Goal: Task Accomplishment & Management: Use online tool/utility

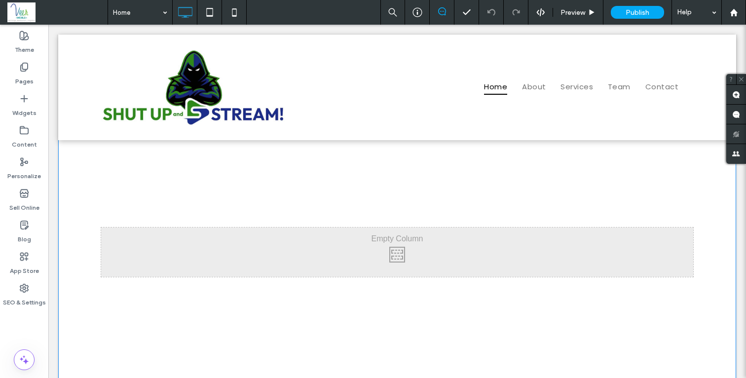
scroll to position [323, 0]
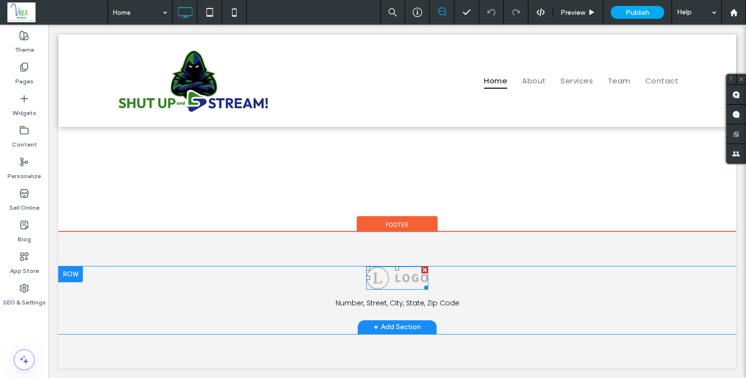
click at [405, 274] on img at bounding box center [397, 278] width 62 height 23
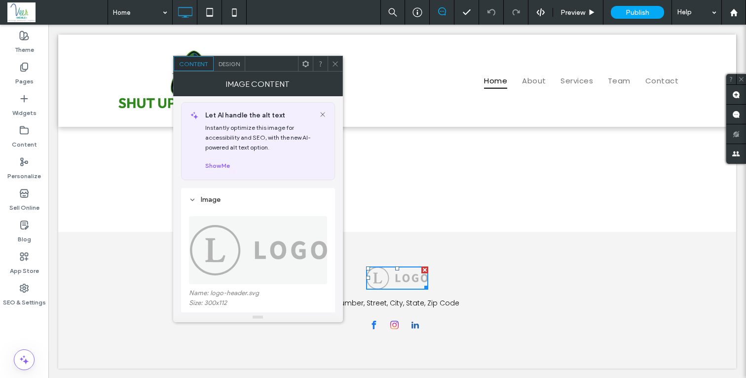
scroll to position [160, 0]
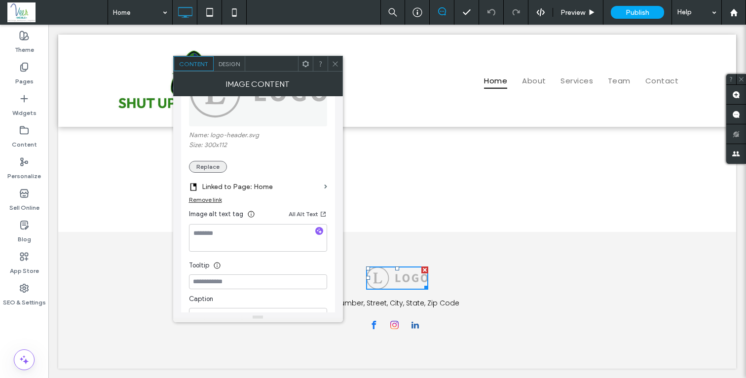
click at [212, 167] on button "Replace" at bounding box center [208, 167] width 38 height 12
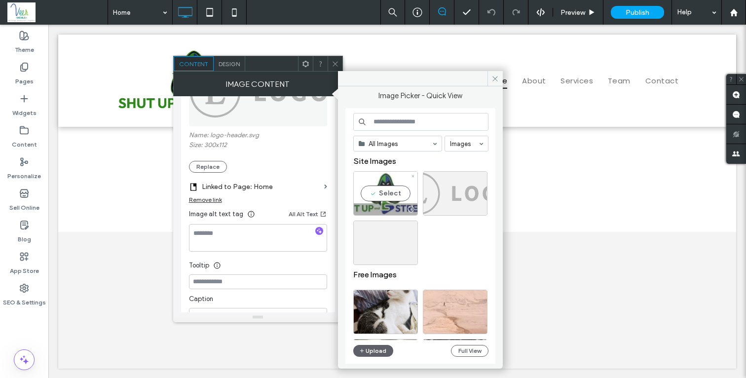
click at [393, 195] on div "Select" at bounding box center [385, 193] width 65 height 44
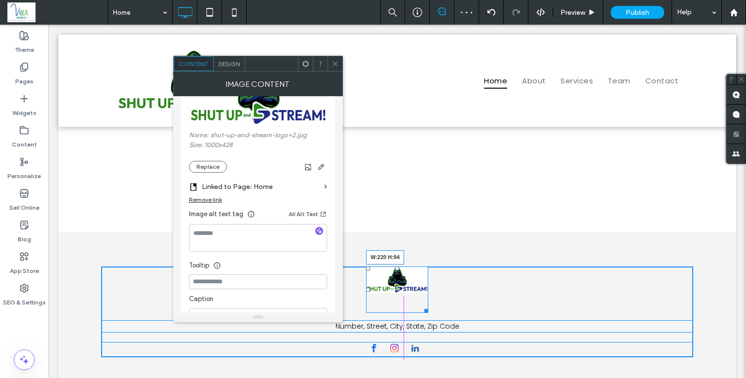
drag, startPoint x: 423, startPoint y: 289, endPoint x: 487, endPoint y: 304, distance: 64.8
click at [428, 302] on div "W:220 H:94" at bounding box center [397, 290] width 62 height 46
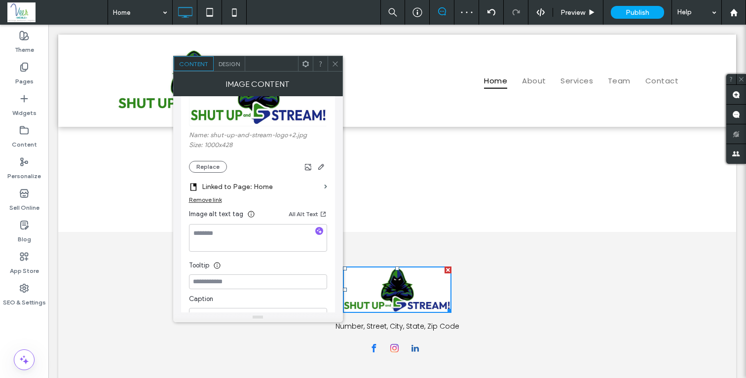
click at [336, 67] on icon at bounding box center [335, 63] width 7 height 7
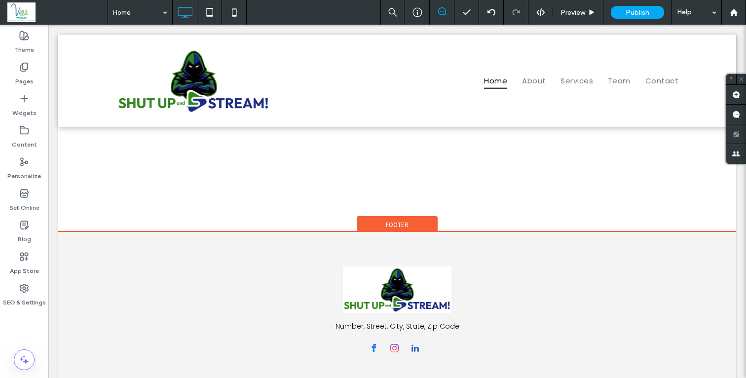
click at [146, 237] on div "Number, Street, City, State, Zip Code Click To Paste + Add Section Footer" at bounding box center [397, 312] width 678 height 160
click at [408, 221] on div "Footer" at bounding box center [397, 223] width 81 height 15
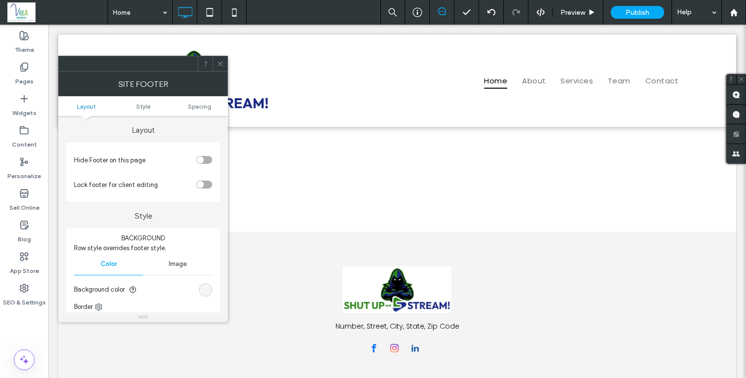
click at [205, 291] on div "rgb(244, 244, 244)" at bounding box center [205, 290] width 8 height 8
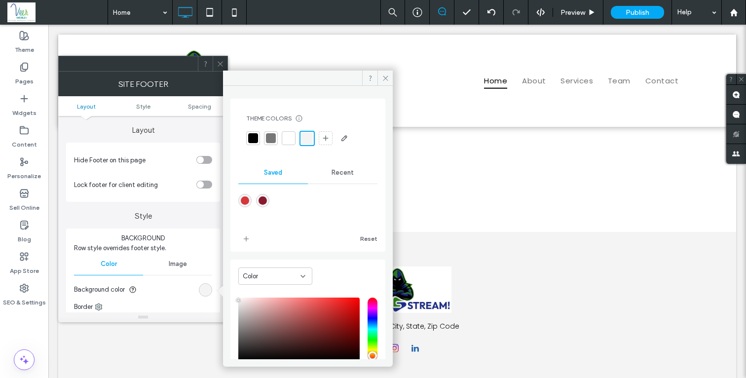
click at [291, 139] on div at bounding box center [289, 138] width 10 height 10
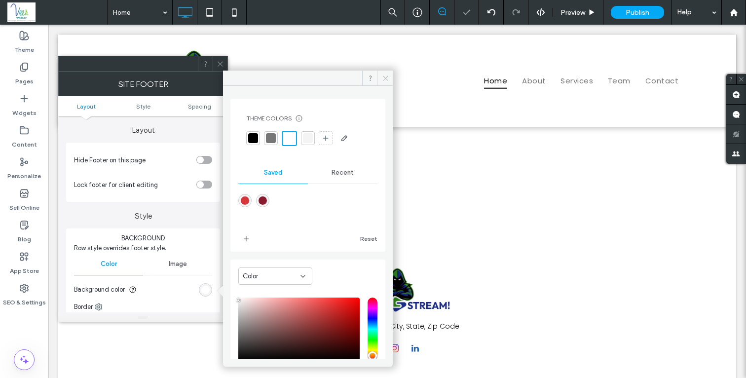
click at [386, 77] on icon at bounding box center [385, 78] width 7 height 7
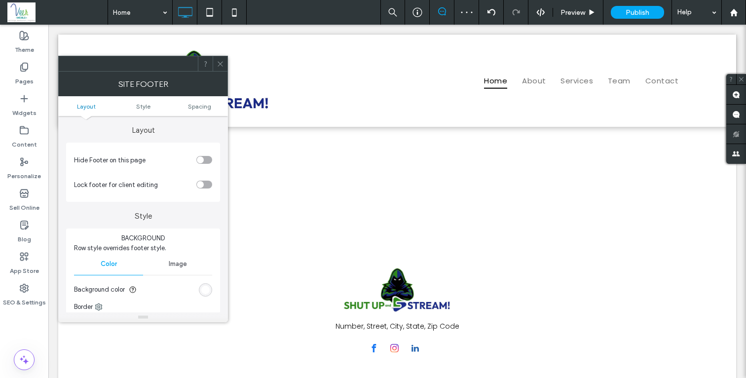
click at [222, 65] on icon at bounding box center [220, 63] width 7 height 7
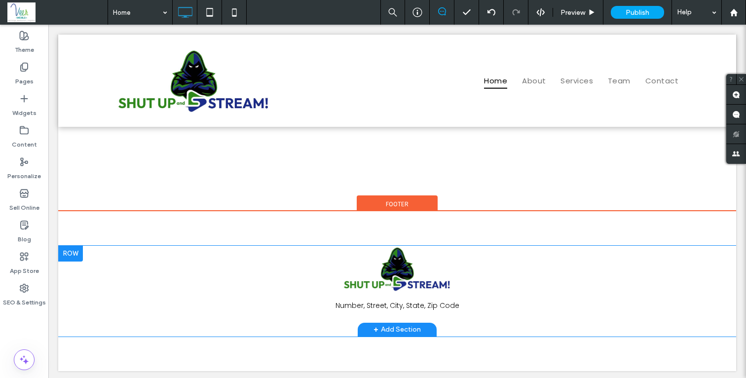
scroll to position [346, 0]
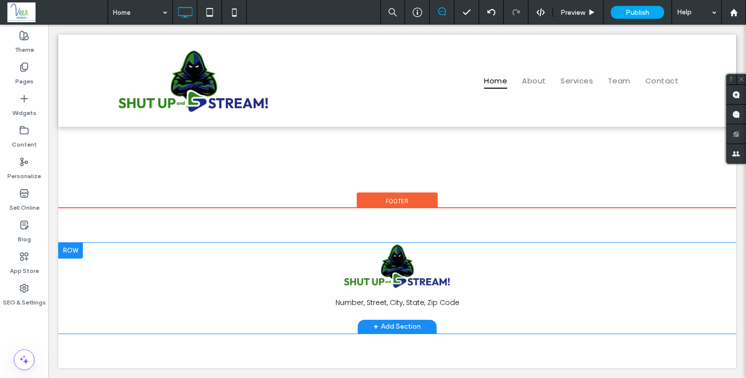
click at [76, 248] on div at bounding box center [70, 251] width 25 height 16
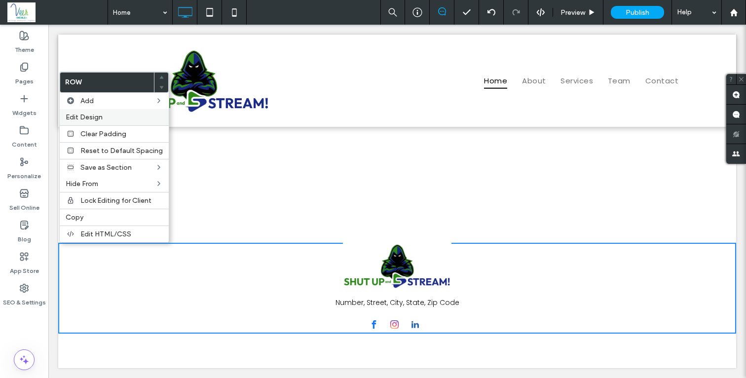
click at [103, 116] on label "Edit Design" at bounding box center [114, 117] width 97 height 8
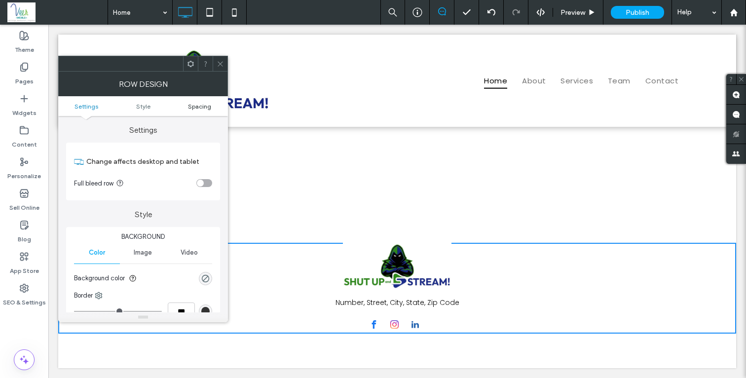
click at [199, 107] on span "Spacing" at bounding box center [199, 106] width 23 height 7
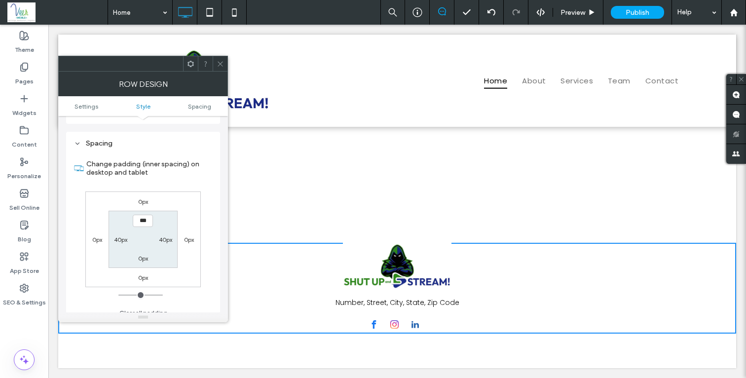
scroll to position [248, 0]
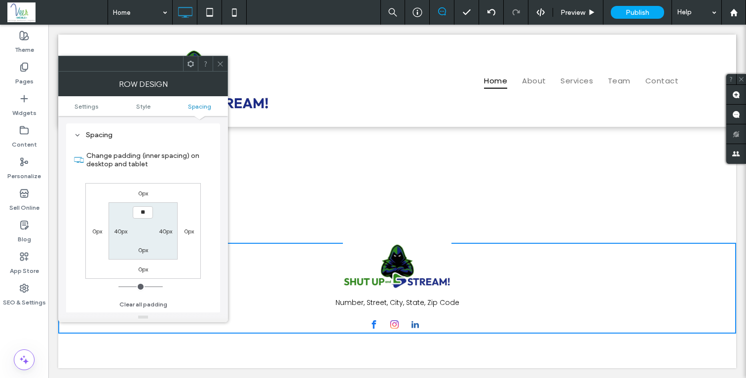
type input "****"
click at [141, 248] on label "0px" at bounding box center [143, 249] width 10 height 7
type input "*"
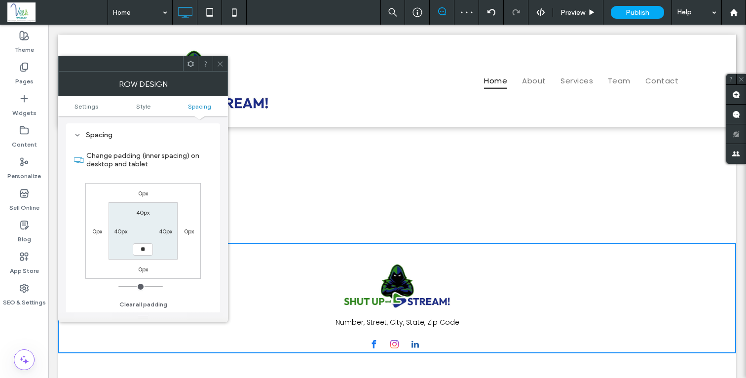
type input "**"
type input "****"
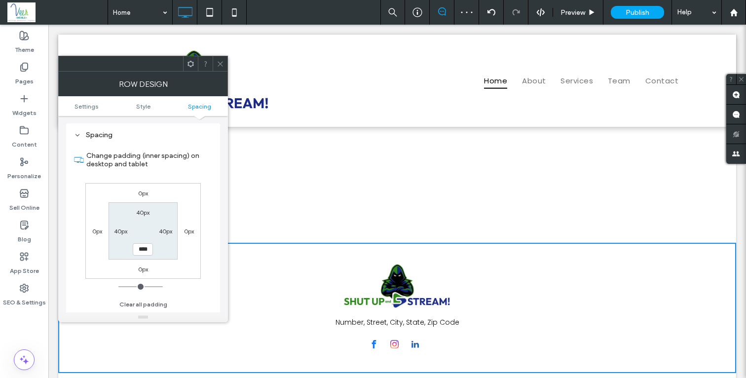
click at [195, 277] on div "0px 0px 0px 0px 40px 40px **** 40px" at bounding box center [142, 231] width 115 height 96
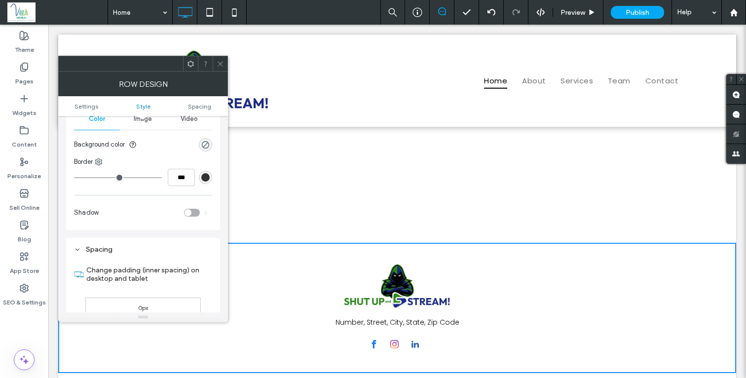
scroll to position [97, 0]
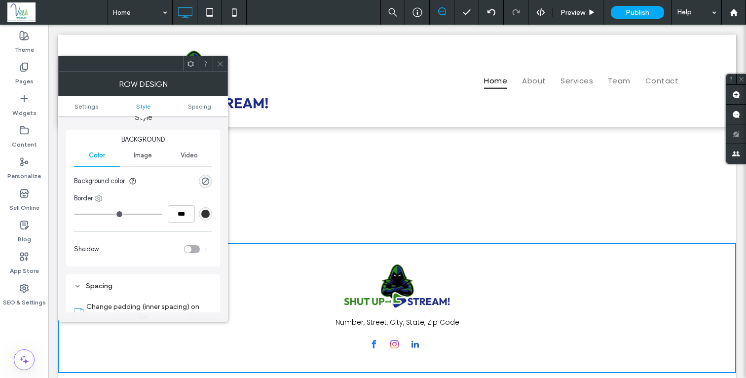
click at [100, 196] on icon at bounding box center [99, 198] width 8 height 8
click at [118, 235] on span "Top" at bounding box center [121, 239] width 11 height 10
type input "*"
type input "***"
type input "*"
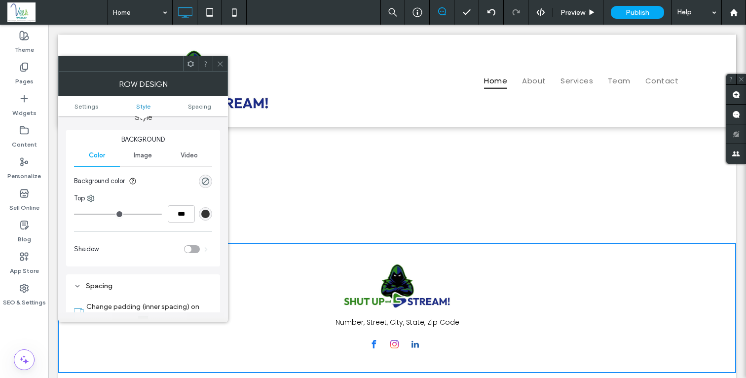
type input "***"
drag, startPoint x: 77, startPoint y: 214, endPoint x: 83, endPoint y: 213, distance: 6.6
click at [83, 214] on input "range" at bounding box center [118, 214] width 88 height 1
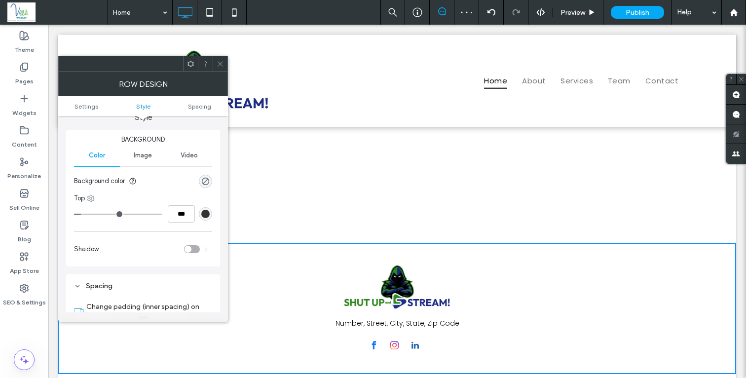
click at [92, 198] on icon at bounding box center [91, 198] width 8 height 8
click at [117, 261] on span "Bottom" at bounding box center [118, 258] width 21 height 10
type input "*"
type input "***"
type input "*"
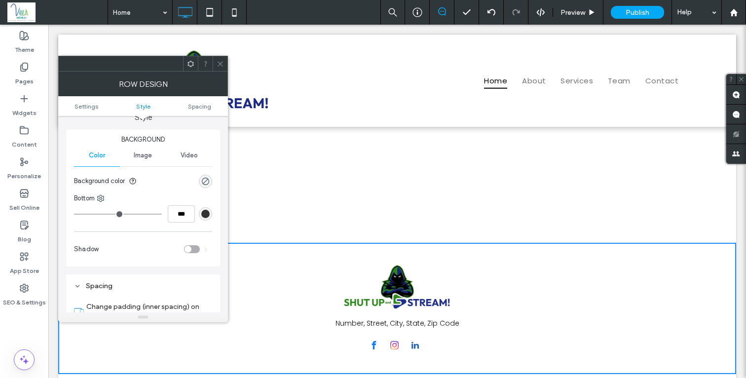
type input "***"
type input "*"
type input "***"
drag, startPoint x: 78, startPoint y: 215, endPoint x: 84, endPoint y: 215, distance: 5.4
type input "*"
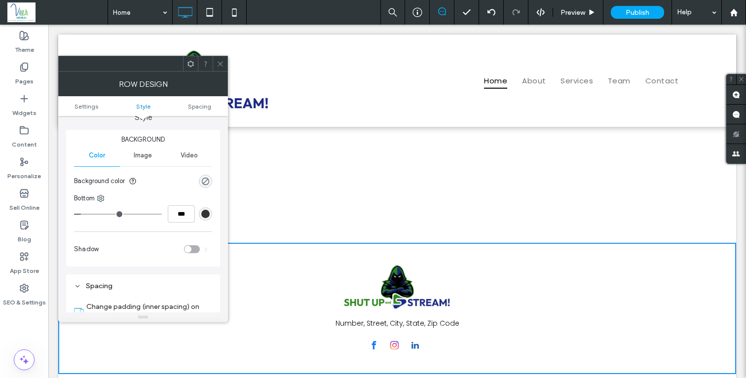
click at [84, 215] on input "range" at bounding box center [118, 214] width 88 height 1
click at [206, 213] on div "rgb(51, 51, 51)" at bounding box center [205, 214] width 8 height 8
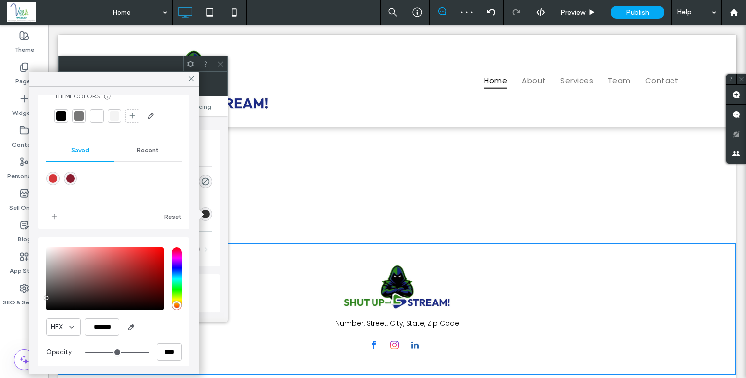
scroll to position [33, 0]
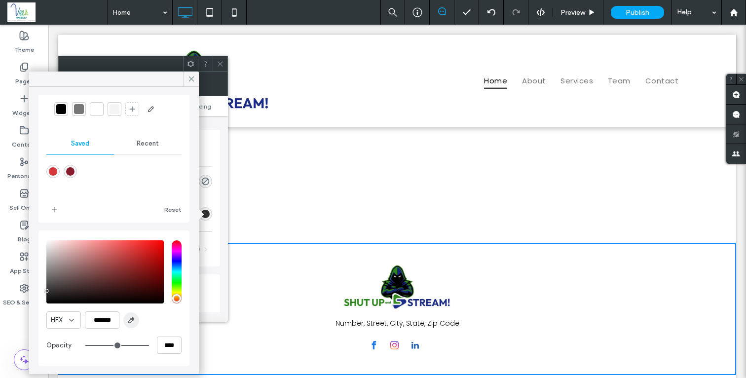
click at [134, 316] on span "button" at bounding box center [131, 320] width 16 height 16
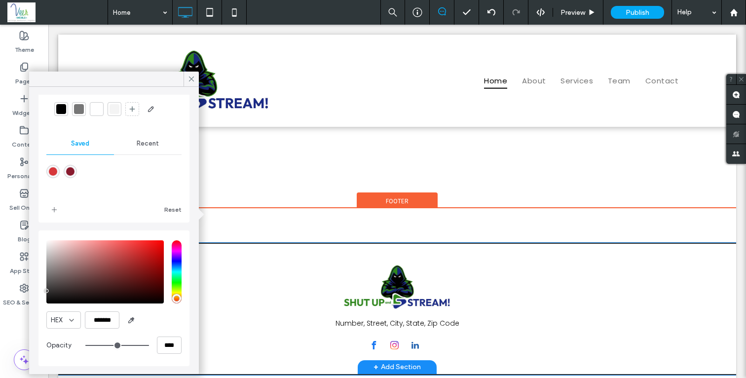
type input "*******"
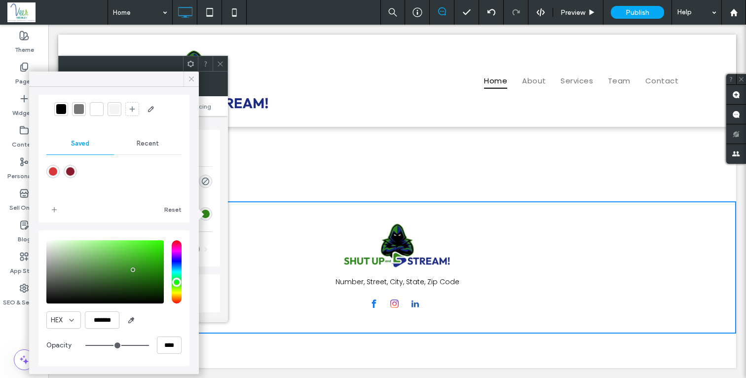
click at [191, 80] on icon at bounding box center [191, 79] width 9 height 9
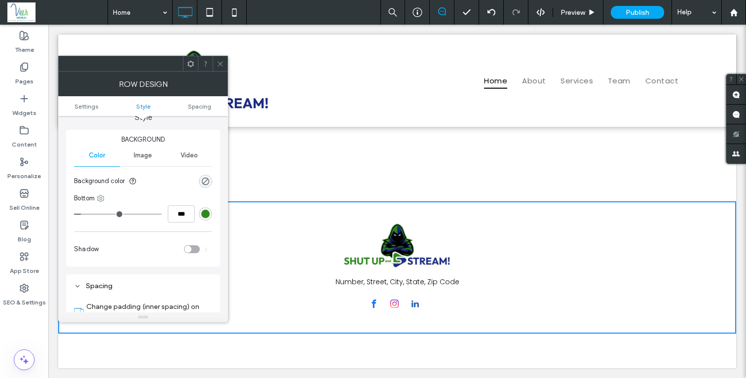
click at [97, 195] on icon at bounding box center [101, 198] width 8 height 8
click at [128, 234] on div "Top" at bounding box center [142, 239] width 88 height 19
click at [206, 215] on div "rgb(51, 51, 51)" at bounding box center [205, 214] width 8 height 8
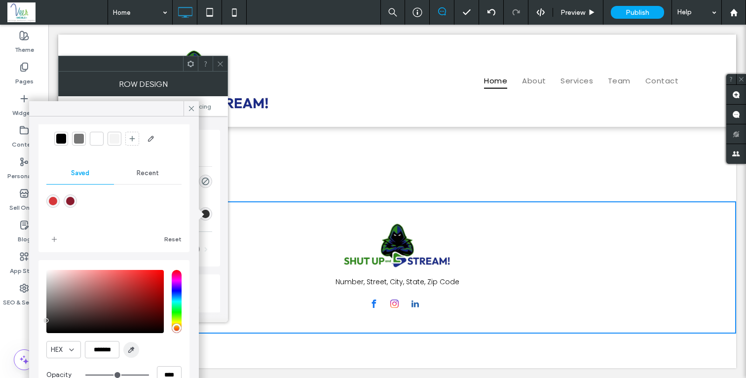
click at [130, 347] on icon "button" at bounding box center [131, 350] width 8 height 8
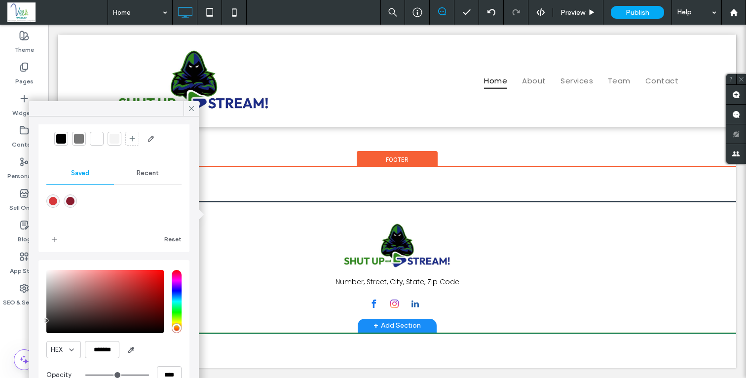
type input "*******"
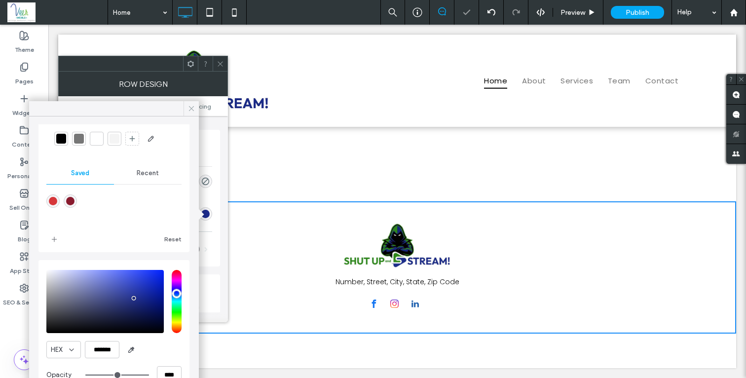
click at [192, 107] on icon at bounding box center [191, 108] width 9 height 9
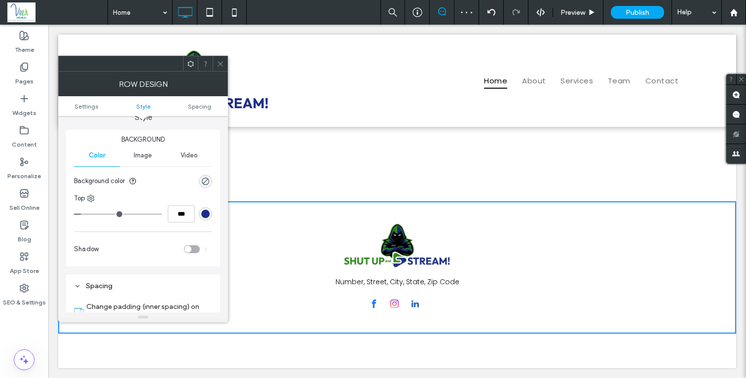
click at [219, 65] on icon at bounding box center [220, 63] width 7 height 7
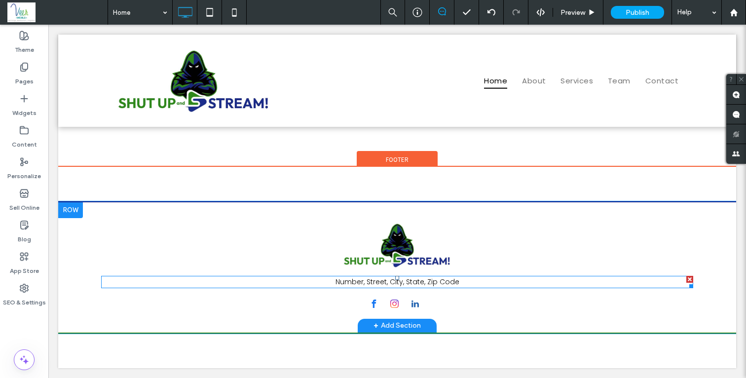
click at [348, 281] on span "Number, Street, City, State, Zip Code" at bounding box center [398, 282] width 124 height 10
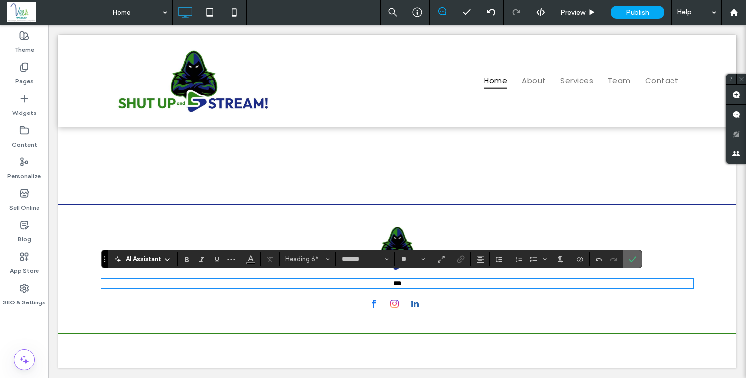
click at [641, 259] on section at bounding box center [632, 259] width 19 height 18
click at [636, 262] on icon "Confirm" at bounding box center [633, 259] width 8 height 8
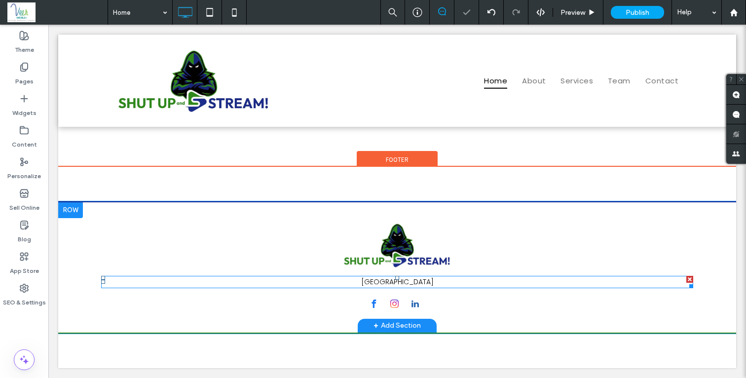
scroll to position [387, 0]
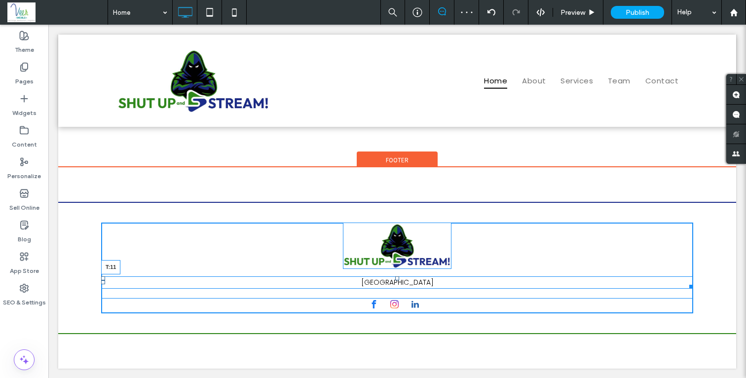
click at [395, 276] on div at bounding box center [397, 278] width 4 height 4
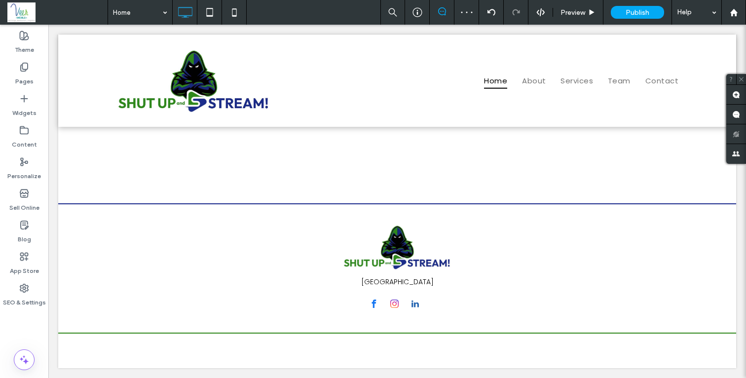
scroll to position [386, 0]
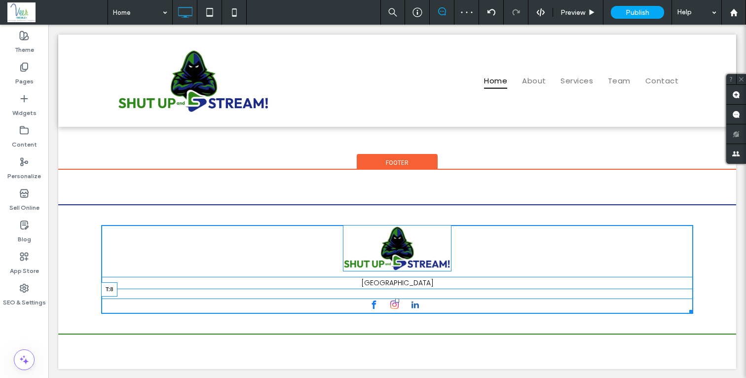
click at [395, 299] on div at bounding box center [397, 301] width 4 height 4
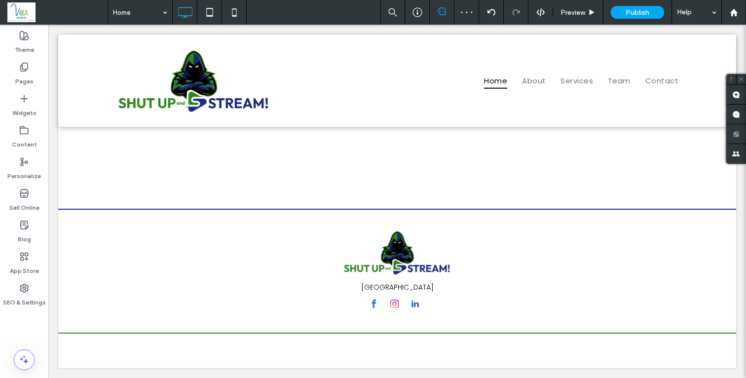
scroll to position [381, 0]
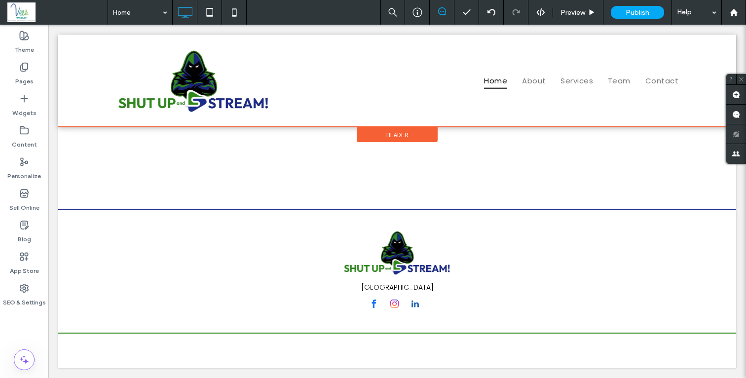
click at [342, 62] on div at bounding box center [397, 81] width 678 height 92
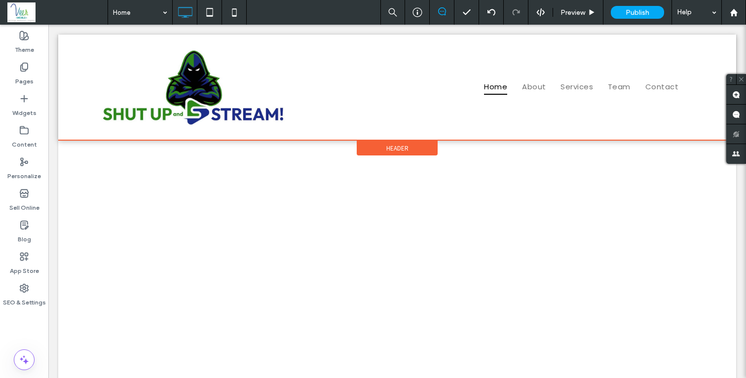
scroll to position [0, 0]
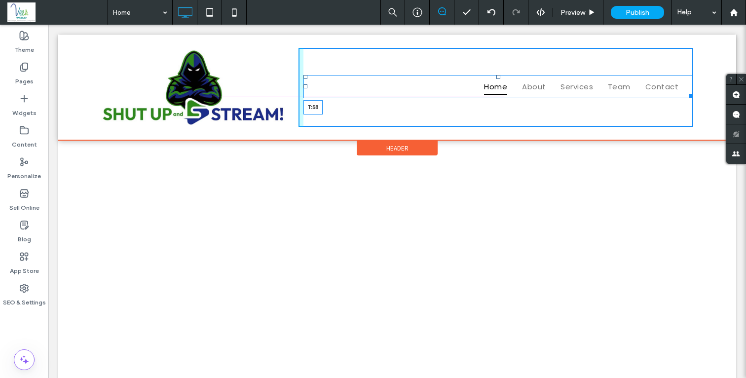
drag, startPoint x: 495, startPoint y: 76, endPoint x: 543, endPoint y: 102, distance: 55.2
click at [497, 77] on div at bounding box center [499, 77] width 4 height 4
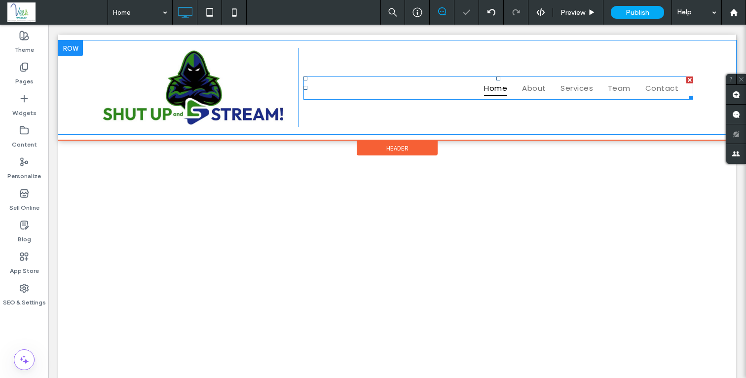
click at [466, 89] on nav "Home About Services Team Contact" at bounding box center [499, 88] width 390 height 23
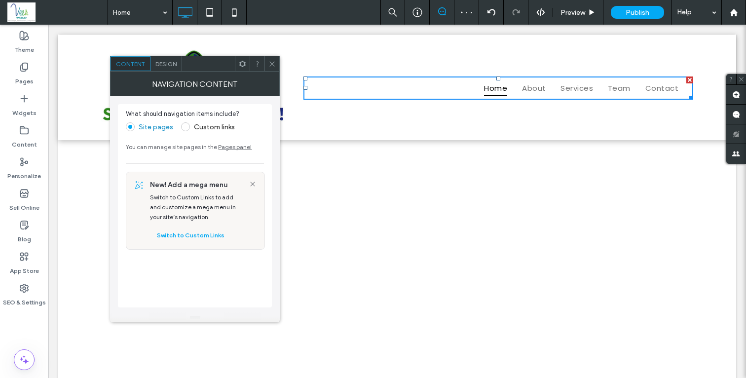
click at [167, 65] on span "Design" at bounding box center [165, 63] width 21 height 7
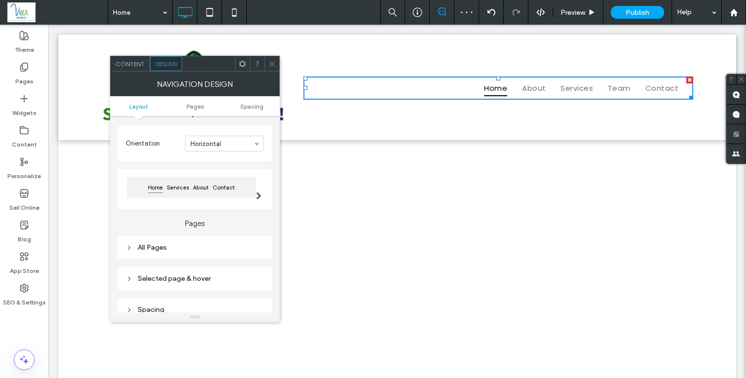
scroll to position [46, 0]
click at [153, 249] on div "All Pages" at bounding box center [195, 245] width 138 height 8
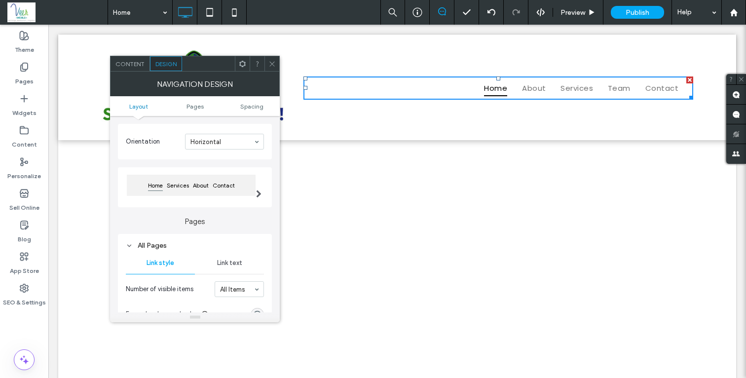
click at [246, 188] on div "Home Services About Contact" at bounding box center [191, 185] width 129 height 21
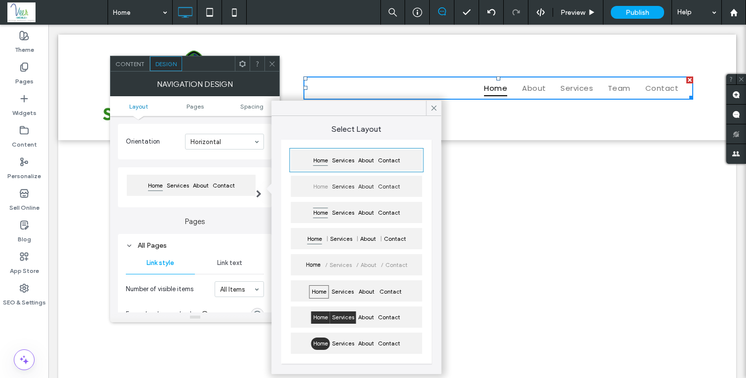
click at [343, 315] on span "Services" at bounding box center [343, 317] width 26 height 12
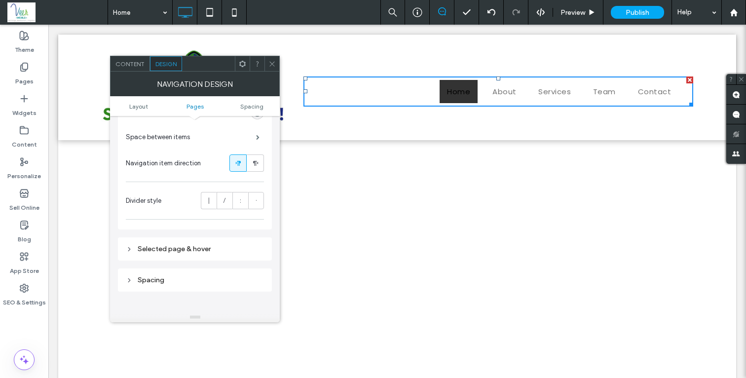
scroll to position [258, 0]
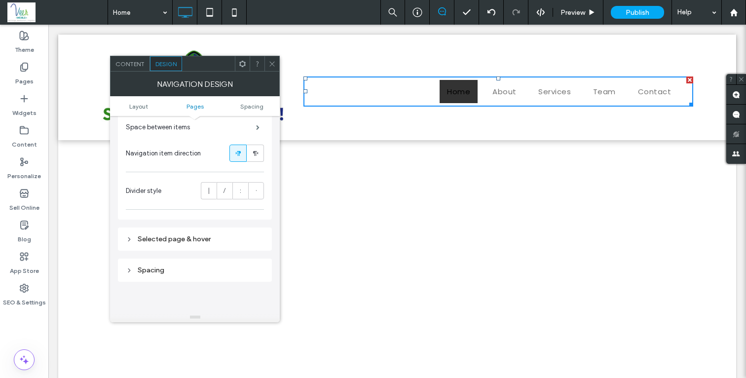
click at [174, 241] on div "Selected page & hover" at bounding box center [195, 239] width 138 height 8
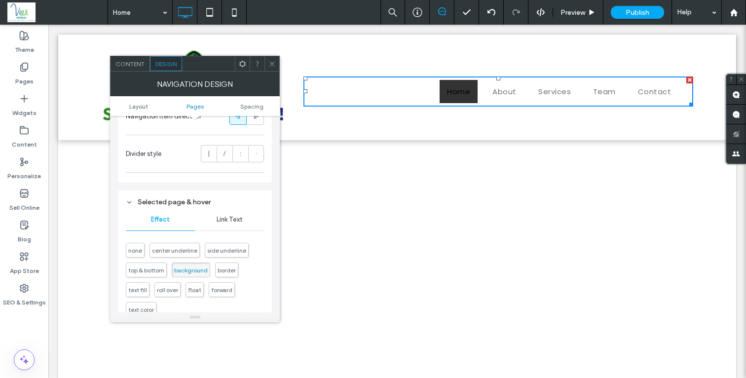
scroll to position [383, 0]
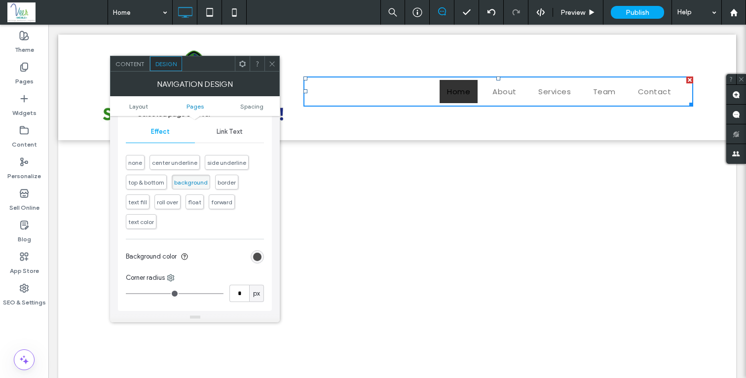
click at [261, 256] on div "rgb(51, 51, 51)" at bounding box center [257, 257] width 8 height 8
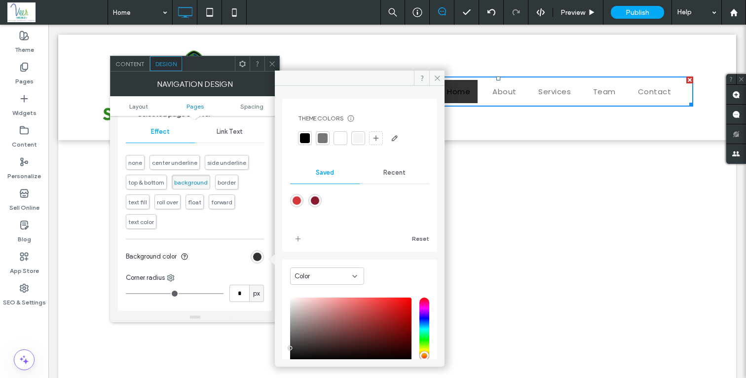
click at [394, 175] on span "Recent" at bounding box center [394, 173] width 22 height 8
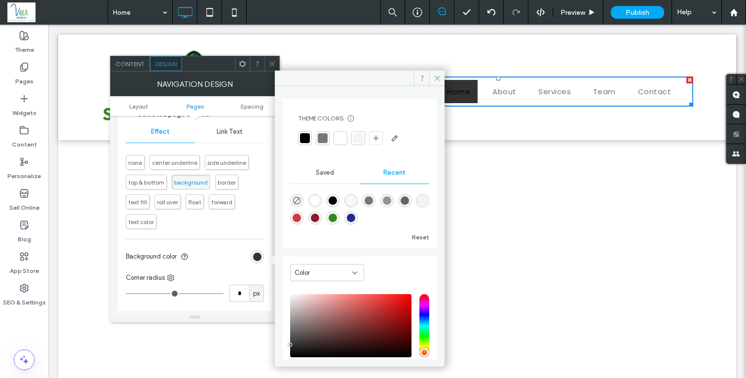
click at [355, 217] on div "rgba(29, 44, 141, 1)" at bounding box center [351, 218] width 8 height 8
type input "*******"
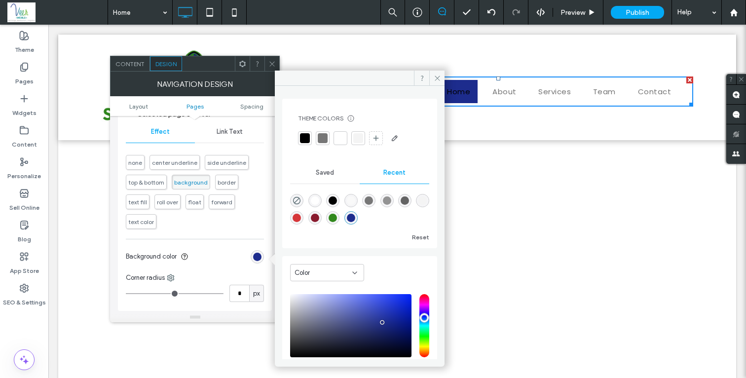
click at [243, 137] on div "Link Text" at bounding box center [229, 132] width 69 height 22
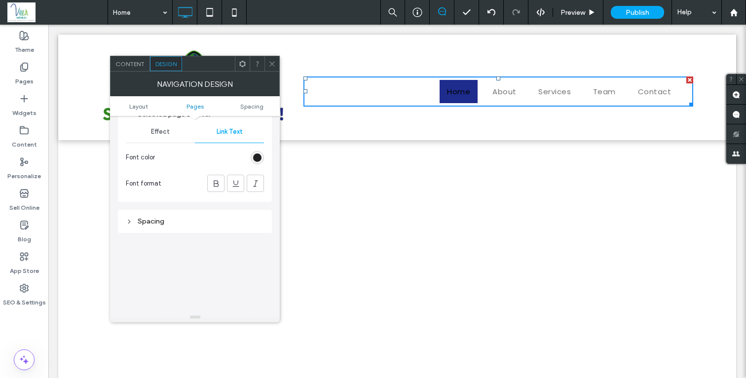
click at [261, 160] on div "rgb(0, 0, 0)" at bounding box center [257, 157] width 8 height 8
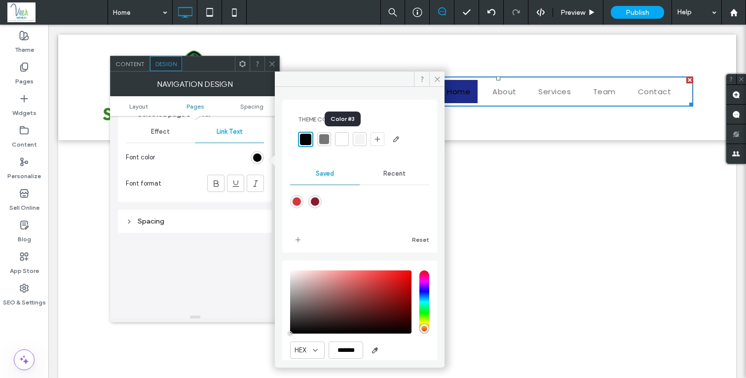
click at [344, 140] on div at bounding box center [342, 139] width 10 height 10
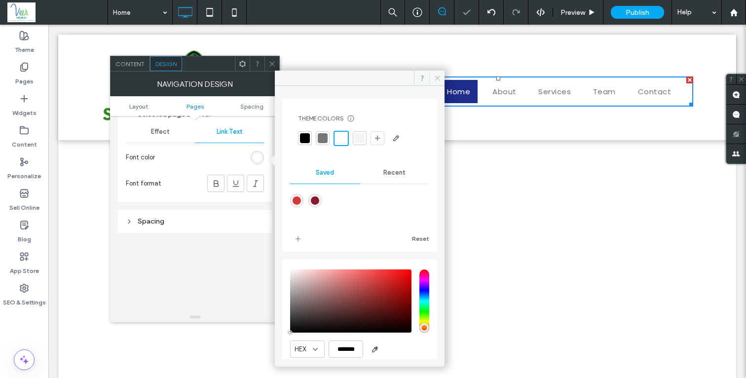
click at [438, 75] on icon at bounding box center [437, 78] width 7 height 7
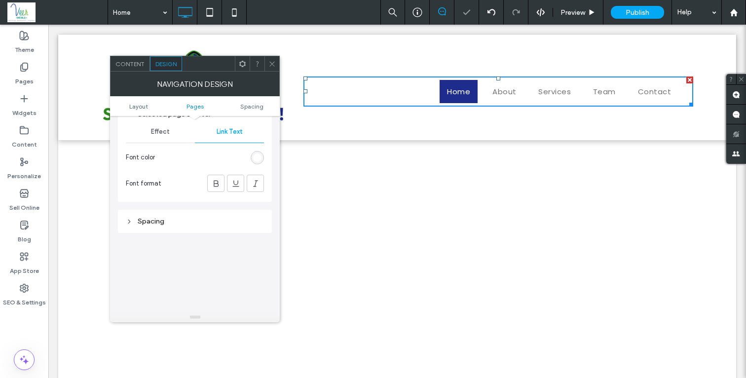
click at [272, 58] on span at bounding box center [271, 63] width 7 height 15
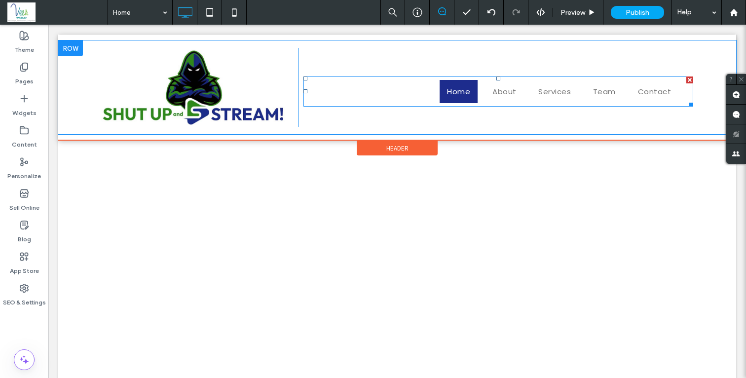
click at [425, 94] on nav "Home About Services Team Contact" at bounding box center [499, 92] width 390 height 30
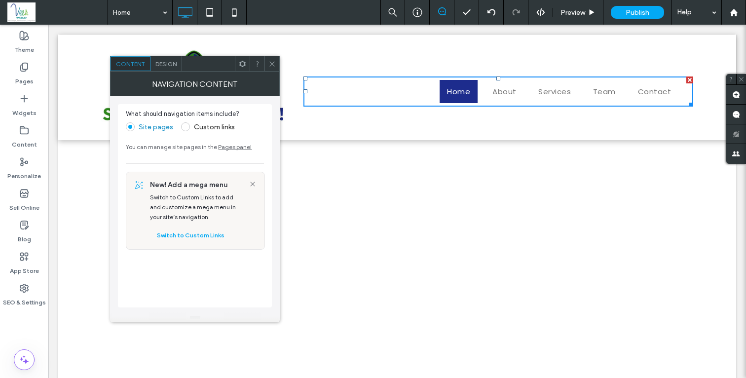
click at [170, 62] on span "Design" at bounding box center [165, 63] width 21 height 7
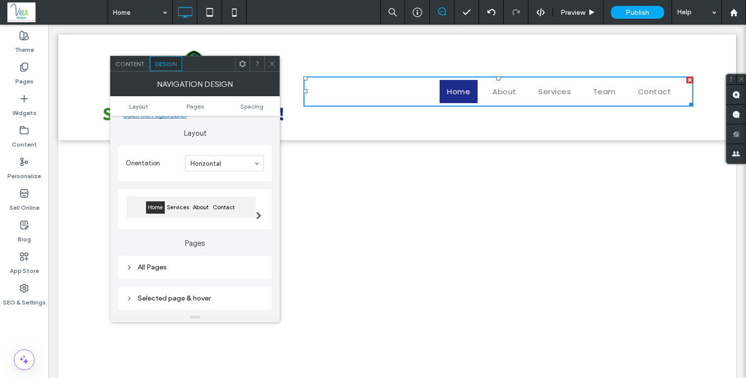
scroll to position [27, 0]
click at [157, 268] on div "All Pages" at bounding box center [195, 265] width 138 height 8
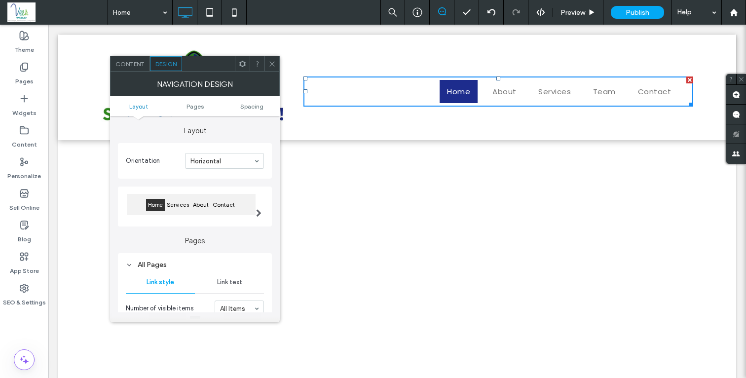
scroll to position [194, 0]
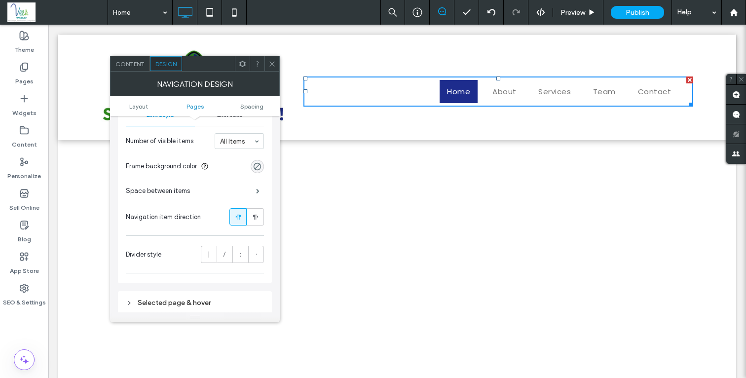
click at [238, 116] on span "Link text" at bounding box center [229, 115] width 25 height 8
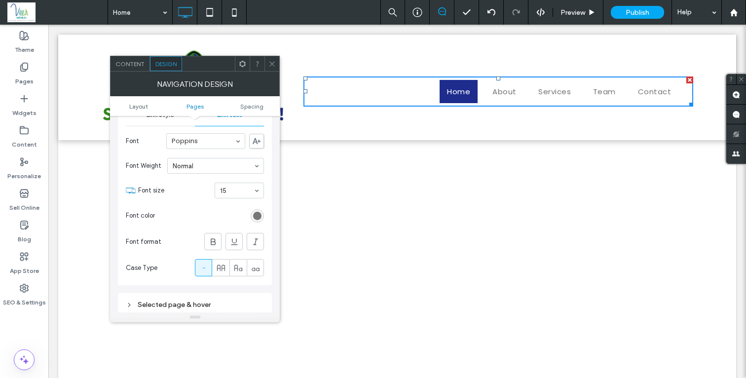
click at [256, 212] on div "rgb(119, 119, 119)" at bounding box center [257, 215] width 13 height 13
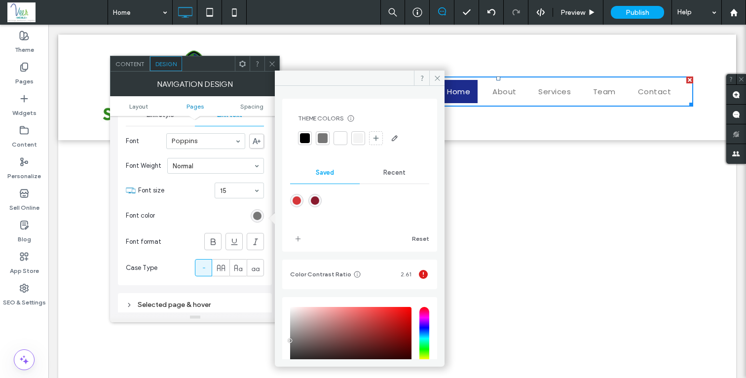
click at [305, 138] on div at bounding box center [305, 138] width 10 height 10
drag, startPoint x: 290, startPoint y: 341, endPoint x: 286, endPoint y: 395, distance: 55.0
click at [286, 378] on html ".wqwq-1{fill:#231f20;} .cls-1q, .cls-2q { fill-rule: evenodd; } .cls-2q { fill:…" at bounding box center [373, 189] width 746 height 378
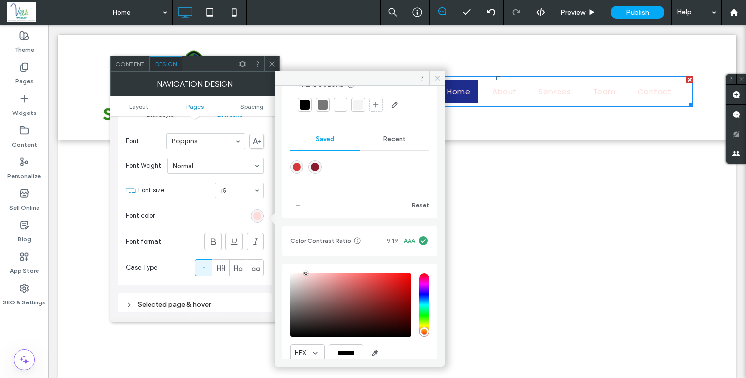
scroll to position [74, 0]
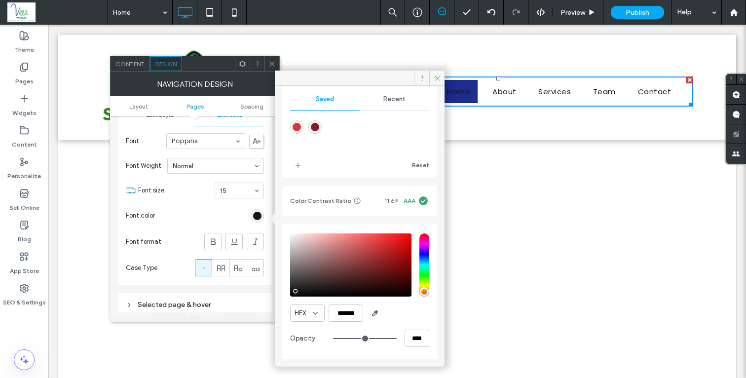
click at [295, 292] on div "saturation and value" at bounding box center [350, 264] width 121 height 63
type input "*******"
drag, startPoint x: 295, startPoint y: 292, endPoint x: 282, endPoint y: 304, distance: 17.5
click at [282, 304] on div "Theme Colors Save time with Theme Colors Create a color palette to instantly ad…" at bounding box center [360, 222] width 170 height 273
click at [282, 295] on div "Theme Colors Save time with Theme Colors Create a color palette to instantly ad…" at bounding box center [360, 222] width 170 height 273
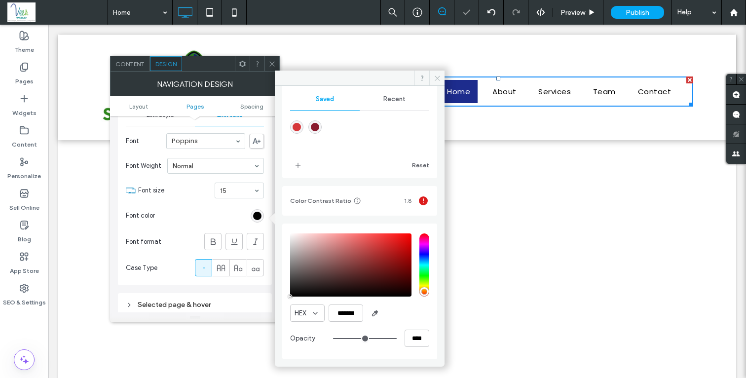
click at [437, 80] on icon at bounding box center [437, 78] width 7 height 7
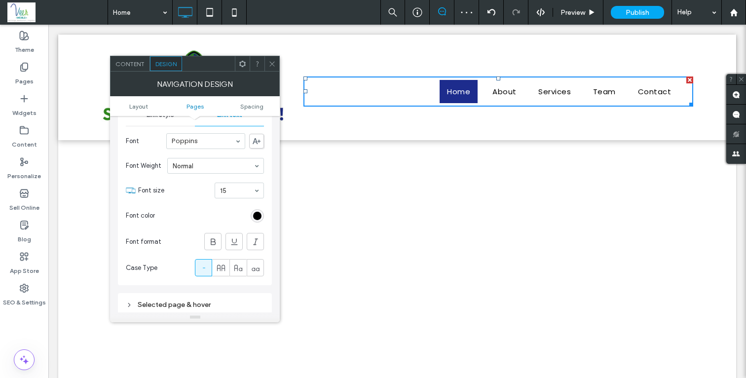
click at [270, 61] on icon at bounding box center [271, 63] width 7 height 7
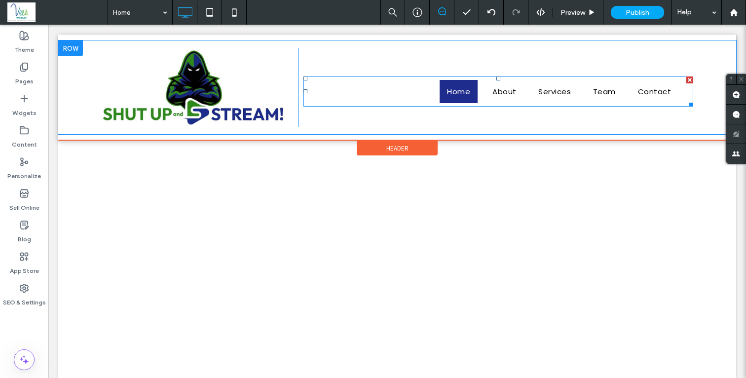
click at [444, 94] on link "Home" at bounding box center [459, 91] width 38 height 23
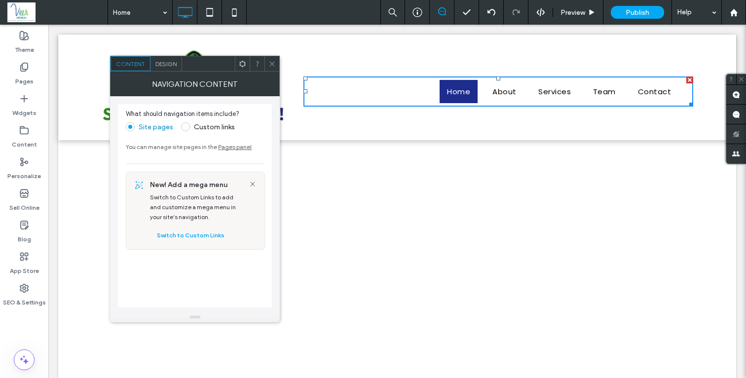
click at [165, 67] on span "Design" at bounding box center [165, 63] width 21 height 7
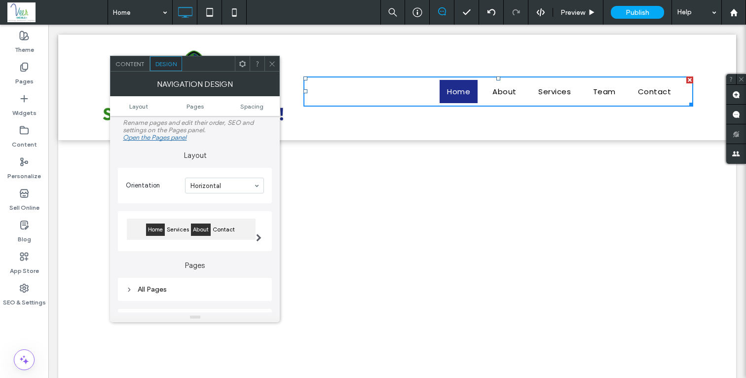
scroll to position [17, 0]
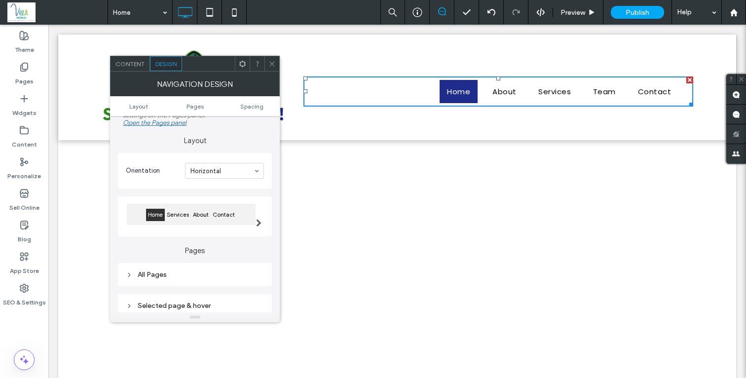
click at [149, 274] on div "All Pages" at bounding box center [195, 274] width 138 height 8
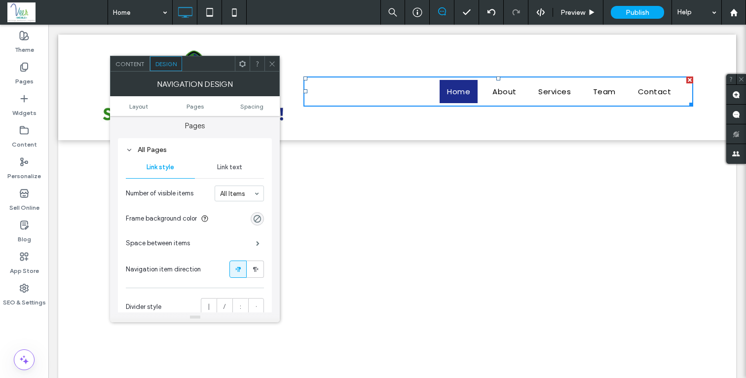
scroll to position [143, 0]
click at [230, 169] on span "Link text" at bounding box center [229, 166] width 25 height 8
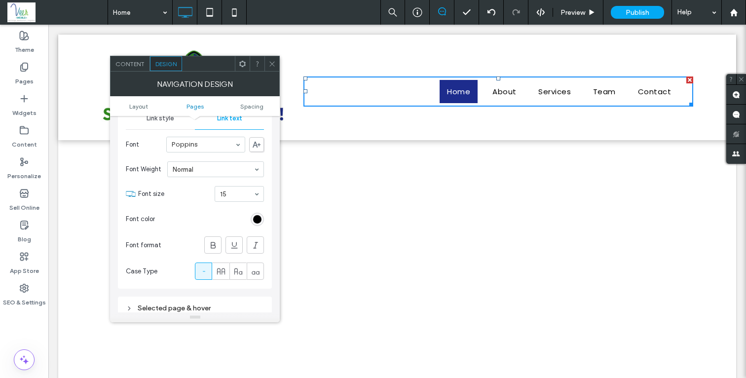
scroll to position [194, 0]
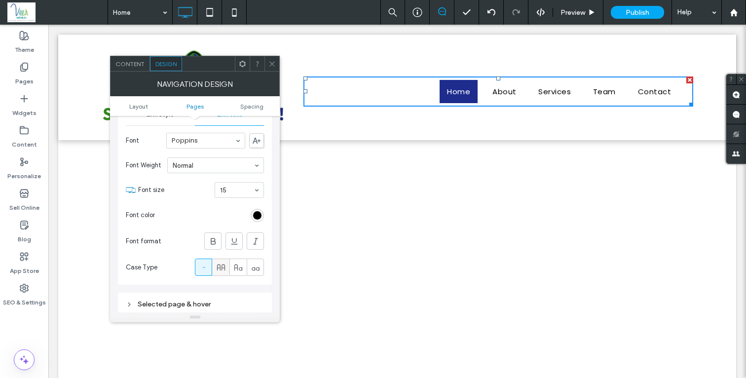
click at [225, 270] on icon at bounding box center [221, 268] width 10 height 10
click at [271, 70] on span at bounding box center [271, 63] width 7 height 15
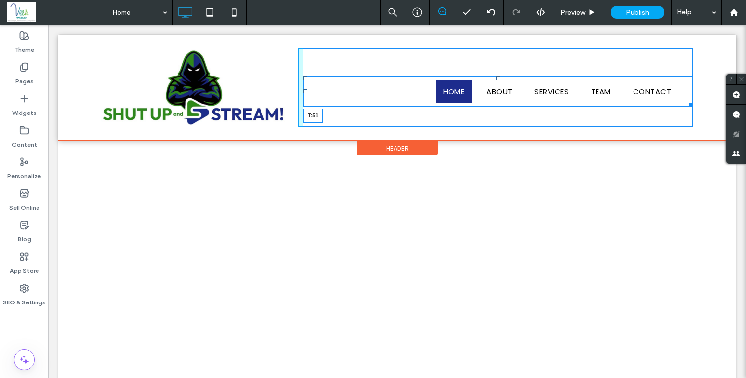
click at [497, 77] on div at bounding box center [499, 79] width 4 height 4
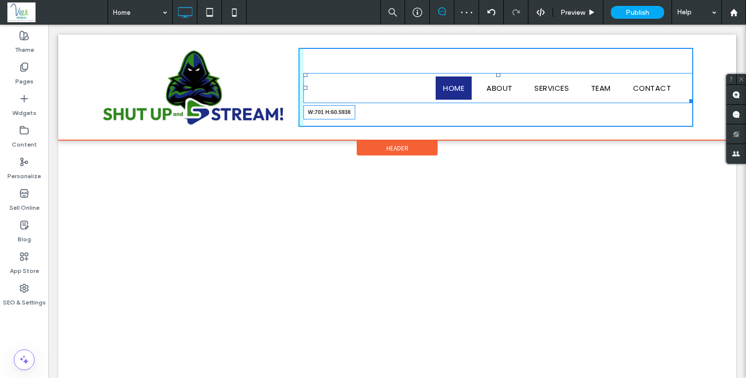
drag, startPoint x: 688, startPoint y: 100, endPoint x: 643, endPoint y: 100, distance: 44.9
click at [686, 100] on div at bounding box center [689, 99] width 7 height 7
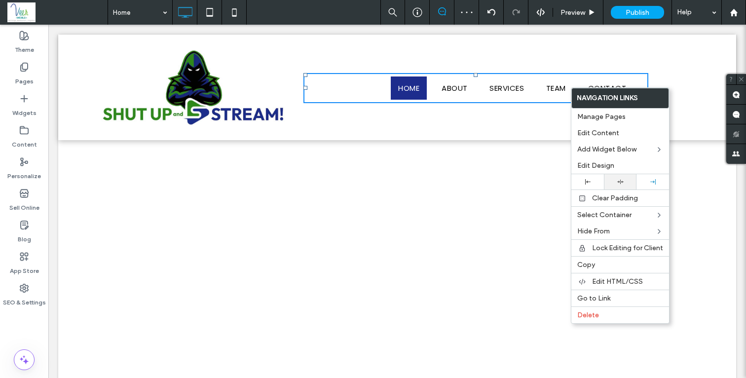
click at [617, 179] on icon at bounding box center [620, 182] width 6 height 6
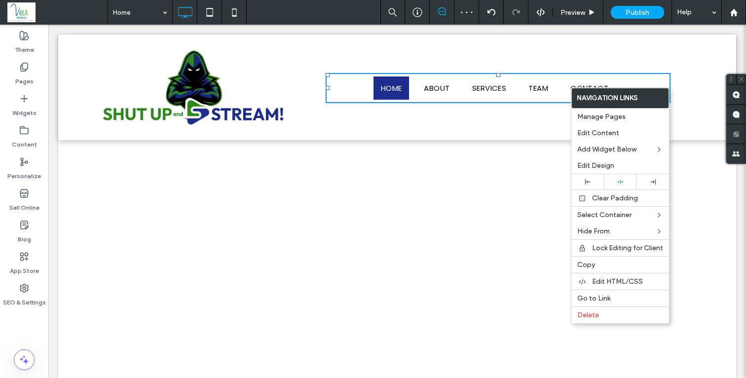
click at [439, 173] on div "Click To Paste Row + Add Section" at bounding box center [397, 347] width 678 height 415
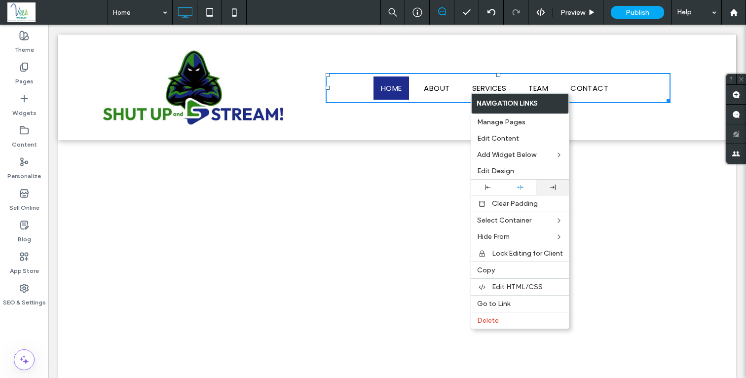
click at [549, 183] on div at bounding box center [552, 187] width 33 height 15
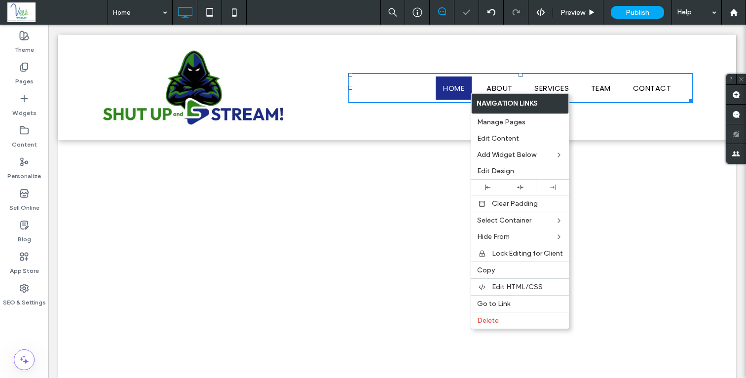
click at [373, 125] on div "Home About Services Team Contact Click To Paste" at bounding box center [496, 87] width 395 height 79
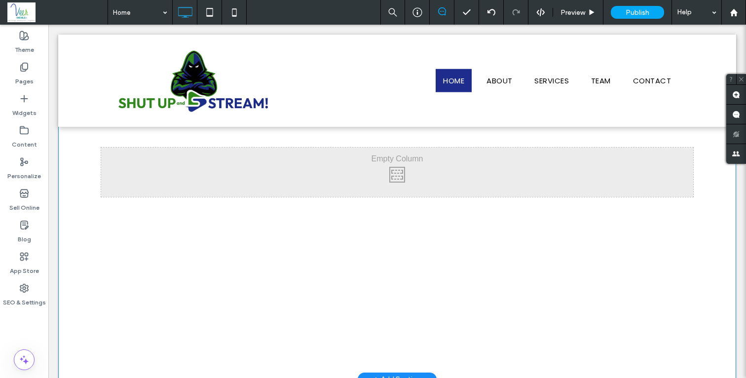
scroll to position [0, 0]
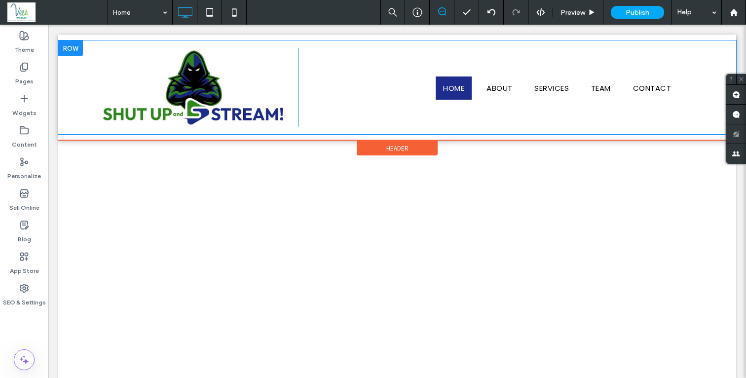
click at [72, 49] on div at bounding box center [70, 48] width 25 height 16
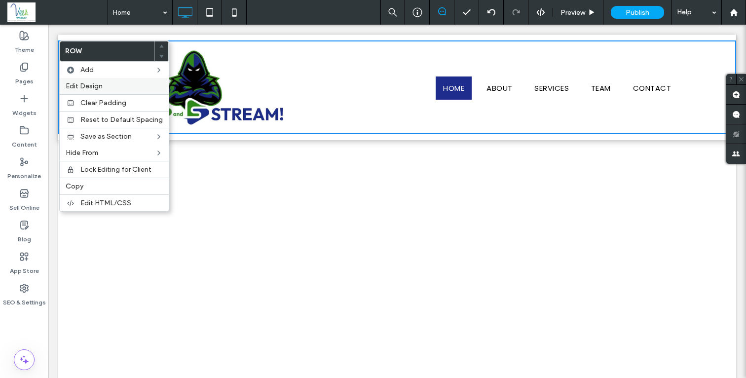
click at [81, 87] on span "Edit Design" at bounding box center [84, 86] width 37 height 8
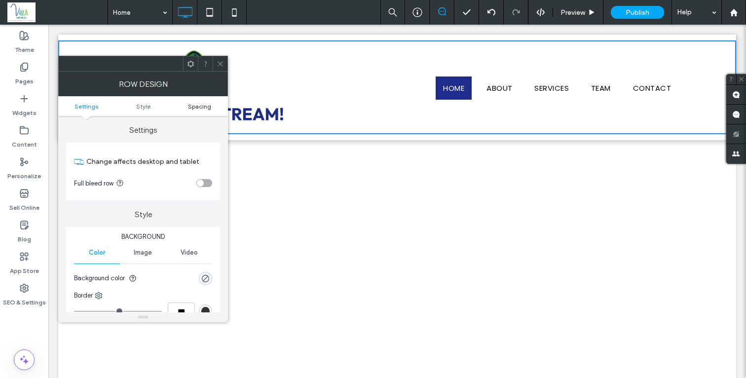
click at [198, 104] on span "Spacing" at bounding box center [199, 106] width 23 height 7
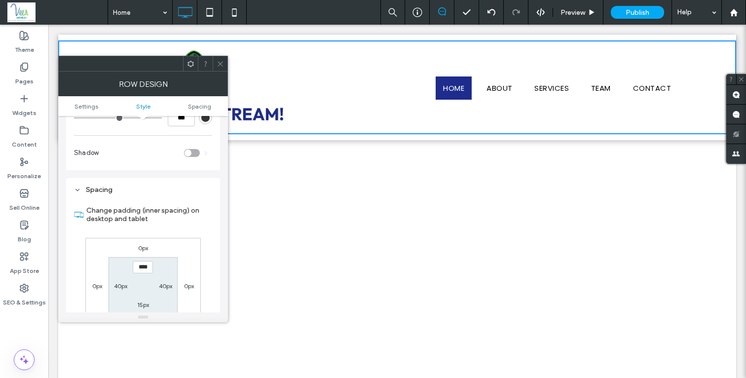
scroll to position [248, 0]
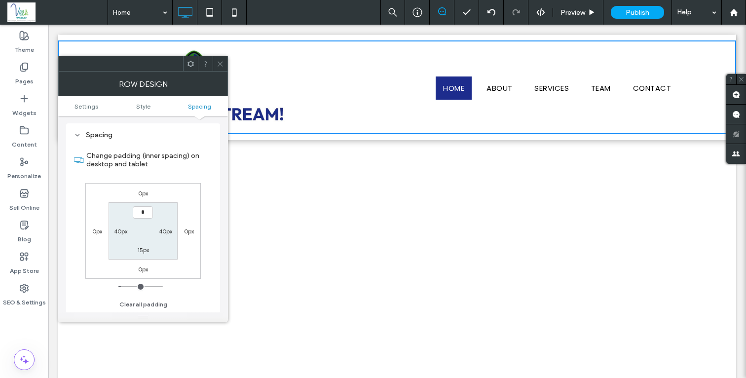
type input "***"
click at [141, 253] on label "15px" at bounding box center [143, 249] width 12 height 7
type input "**"
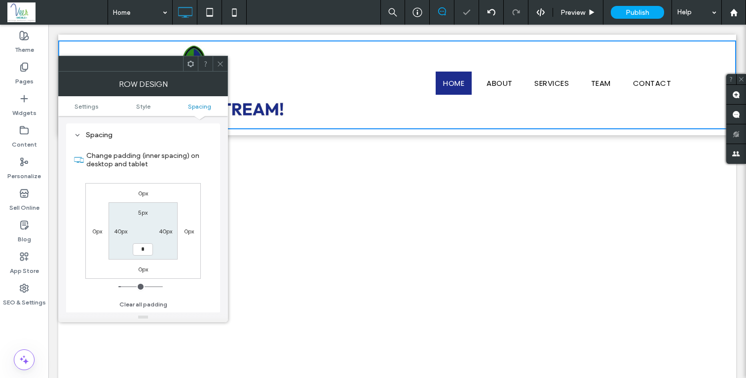
type input "*"
type input "***"
click at [157, 262] on div "0px 0px 0px 0px 5px 40px *** 40px" at bounding box center [142, 231] width 115 height 96
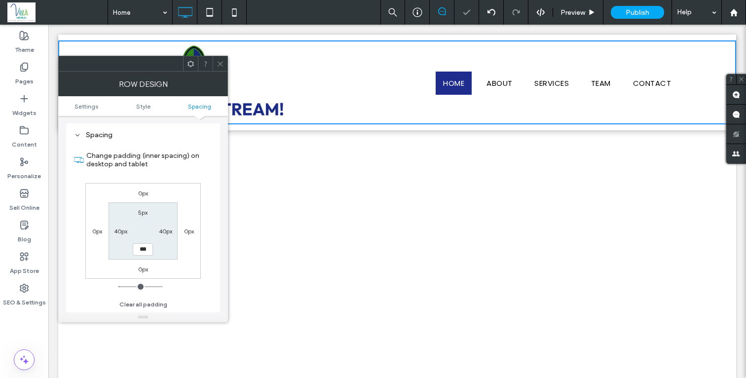
click at [161, 259] on section "5px 40px *** 40px" at bounding box center [143, 230] width 69 height 57
click at [88, 102] on ul "Settings Style Spacing" at bounding box center [143, 106] width 170 height 20
click at [88, 107] on ul "Settings Style Spacing" at bounding box center [143, 106] width 170 height 20
click at [88, 107] on span "Settings" at bounding box center [87, 106] width 24 height 7
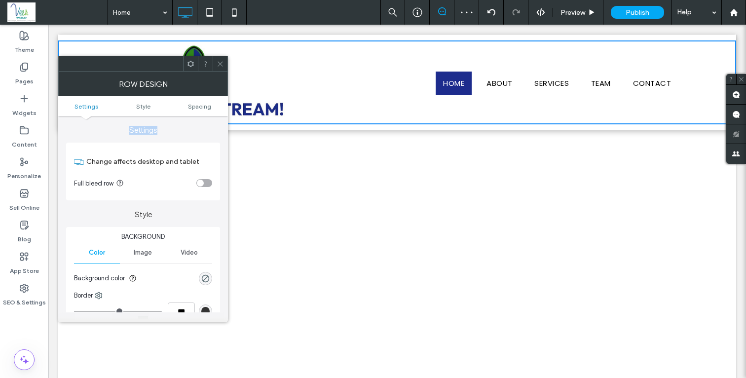
scroll to position [0, 0]
click at [207, 181] on div "toggle" at bounding box center [204, 183] width 16 height 8
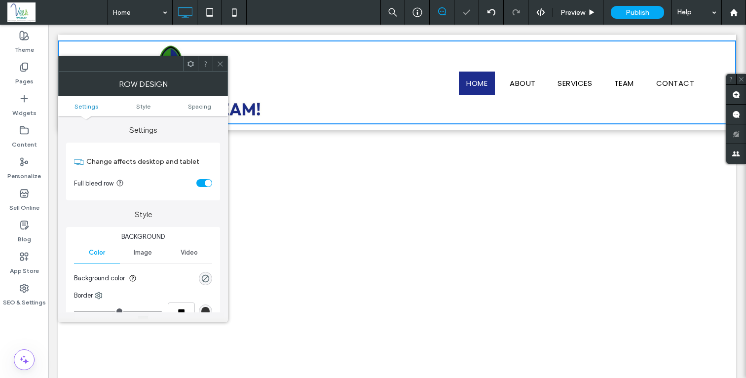
click at [220, 66] on icon at bounding box center [220, 63] width 7 height 7
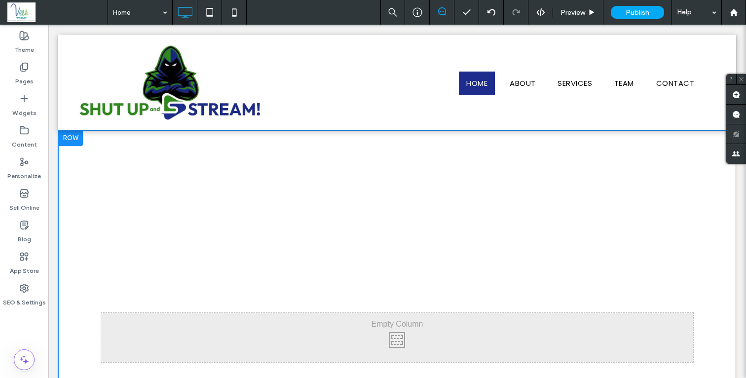
click at [77, 140] on div at bounding box center [70, 138] width 25 height 16
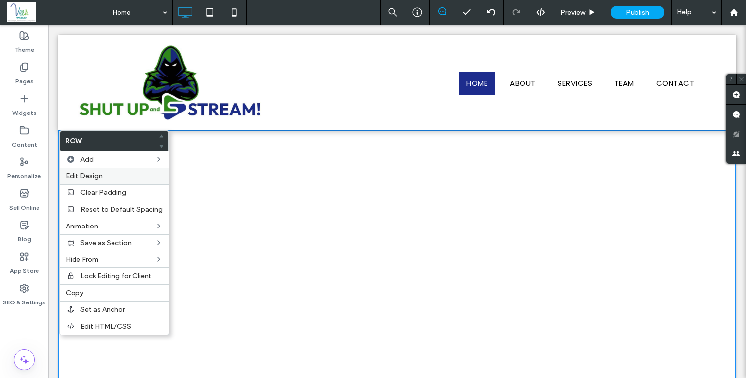
click at [98, 179] on span "Edit Design" at bounding box center [84, 176] width 37 height 8
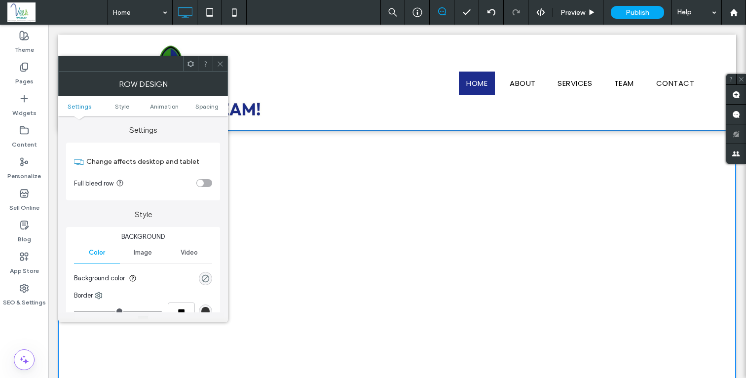
click at [202, 276] on div "rgba(0, 0, 0, 0)" at bounding box center [205, 278] width 8 height 8
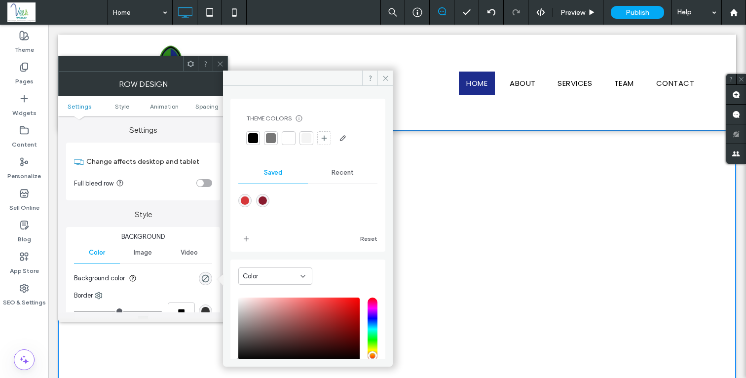
click at [146, 252] on span "Image" at bounding box center [143, 253] width 18 height 8
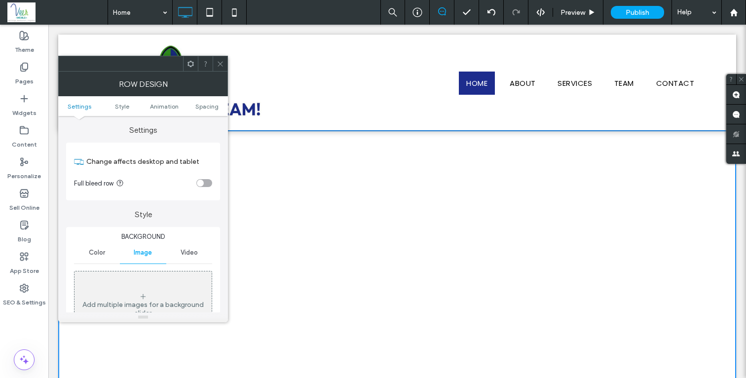
click at [144, 298] on icon at bounding box center [143, 297] width 8 height 8
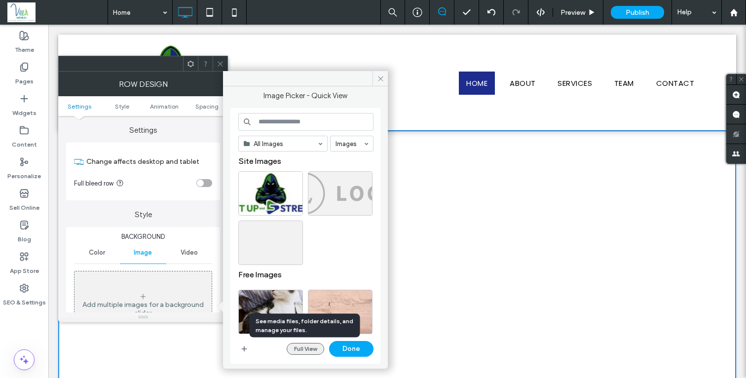
click at [298, 346] on button "Full View" at bounding box center [306, 349] width 38 height 12
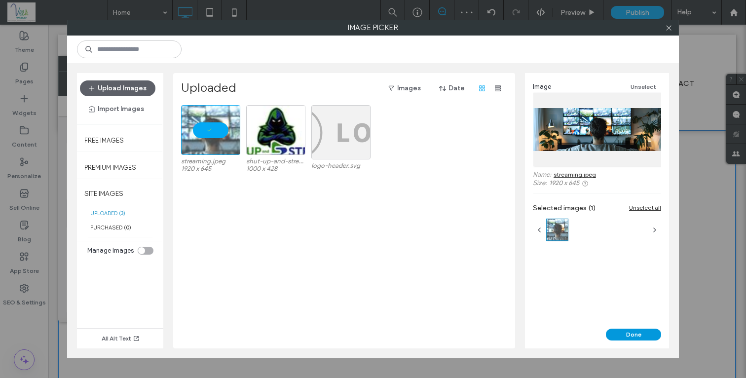
click at [635, 336] on button "Done" at bounding box center [633, 335] width 55 height 12
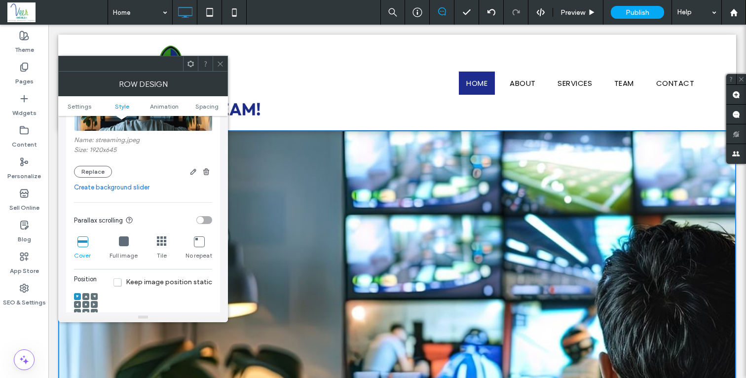
scroll to position [259, 0]
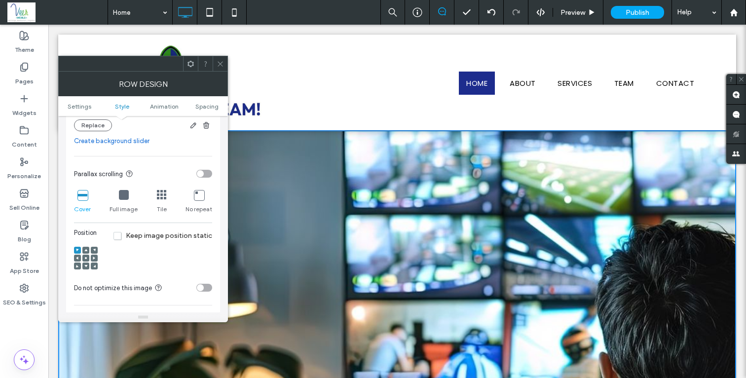
click at [84, 258] on span at bounding box center [85, 258] width 3 height 7
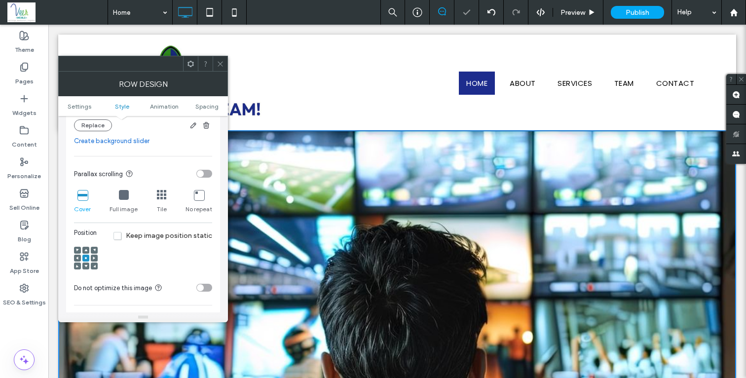
click at [122, 234] on span "Keep image position static" at bounding box center [163, 235] width 99 height 8
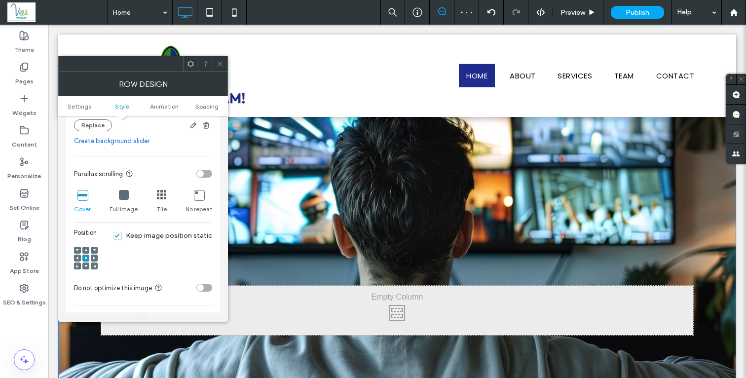
scroll to position [0, 0]
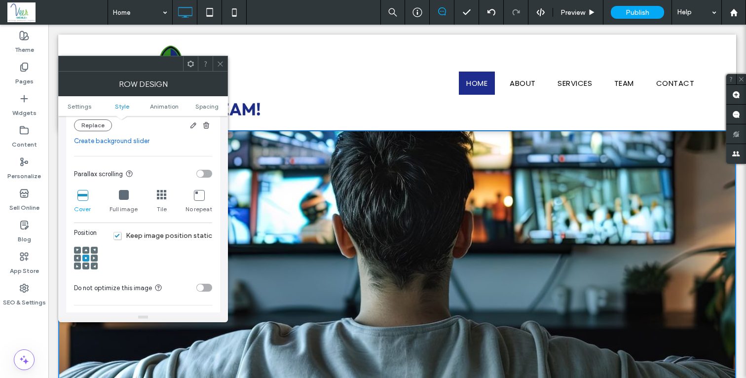
click at [86, 252] on icon at bounding box center [85, 250] width 3 height 3
click at [87, 250] on span at bounding box center [85, 250] width 3 height 7
click at [220, 69] on span at bounding box center [220, 63] width 7 height 15
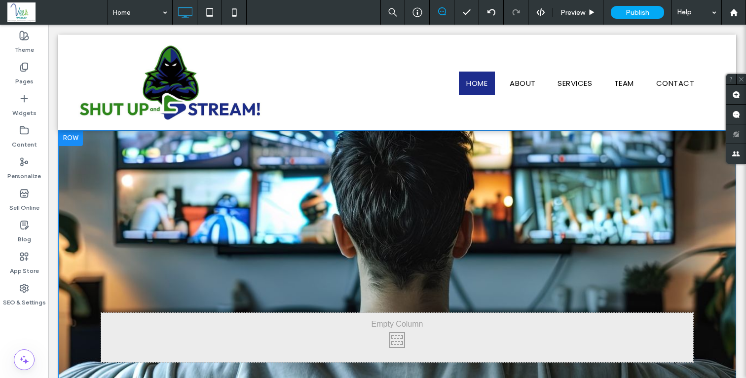
click at [78, 140] on div at bounding box center [70, 138] width 25 height 16
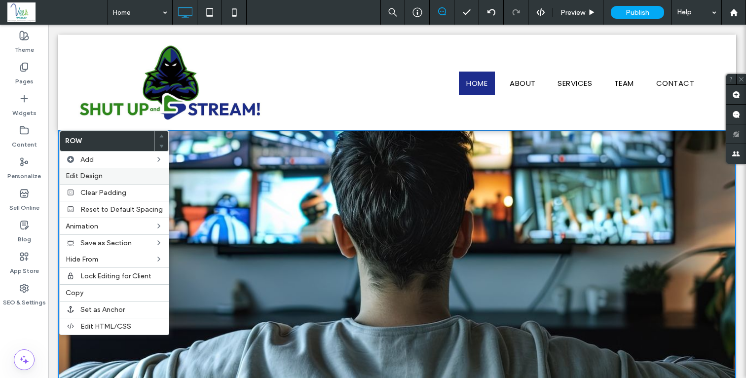
click at [89, 180] on span "Edit Design" at bounding box center [84, 176] width 37 height 8
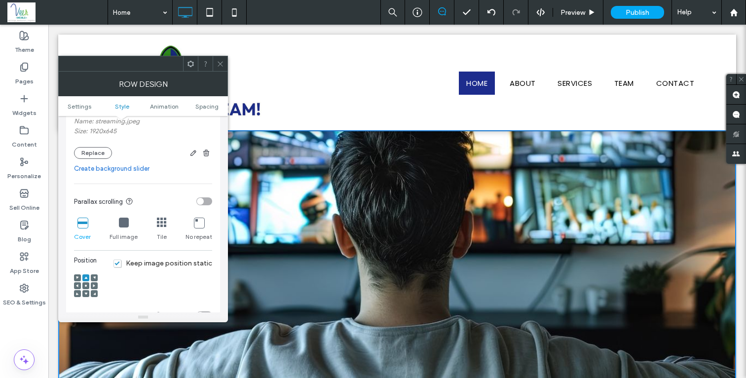
scroll to position [227, 0]
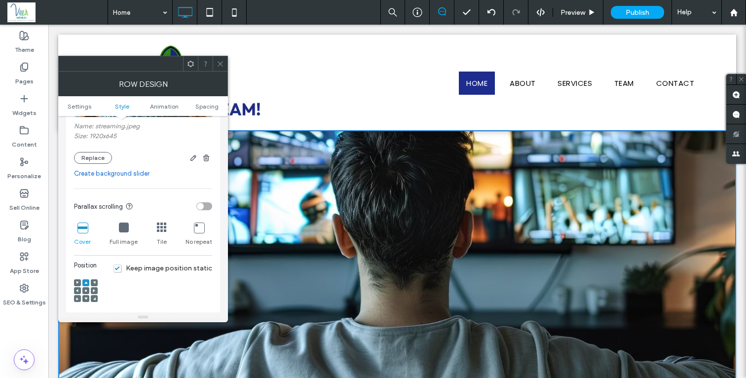
click at [202, 207] on div "toggle" at bounding box center [200, 206] width 7 height 7
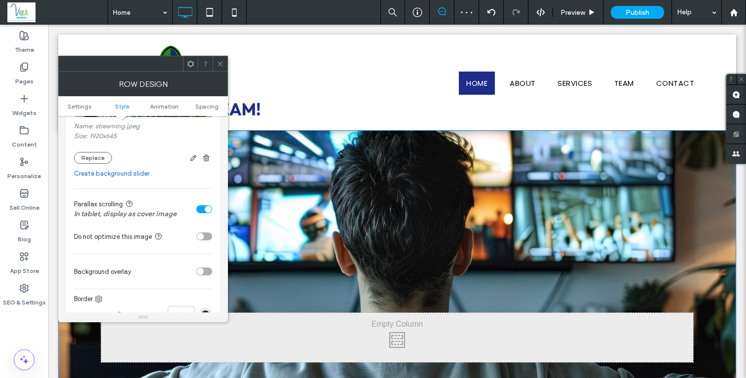
scroll to position [129, 0]
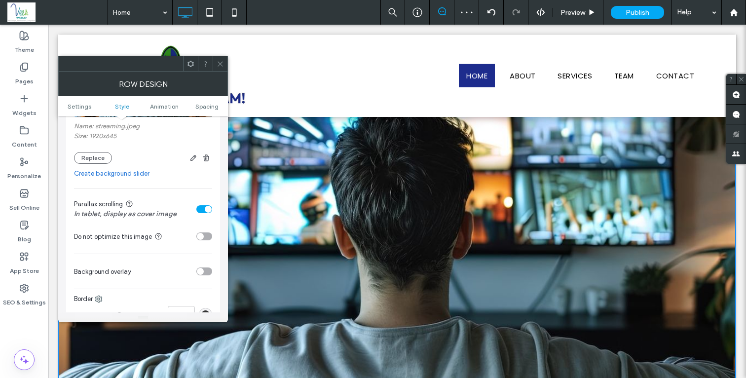
click at [221, 62] on icon at bounding box center [220, 63] width 7 height 7
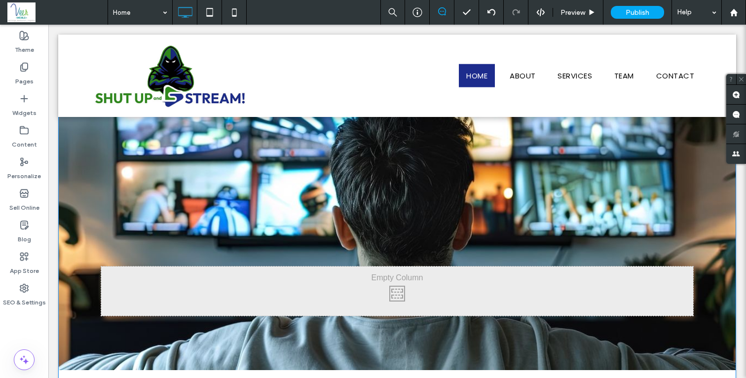
scroll to position [0, 0]
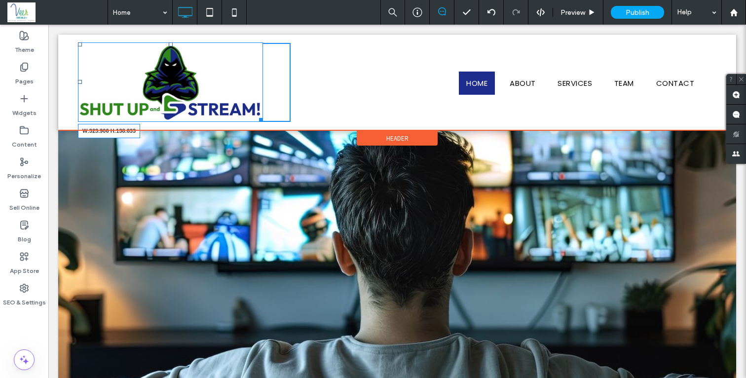
drag, startPoint x: 258, startPoint y: 117, endPoint x: 298, endPoint y: 167, distance: 63.9
click at [245, 106] on div "W:323.906 H:138.633 Click To Paste" at bounding box center [184, 82] width 213 height 79
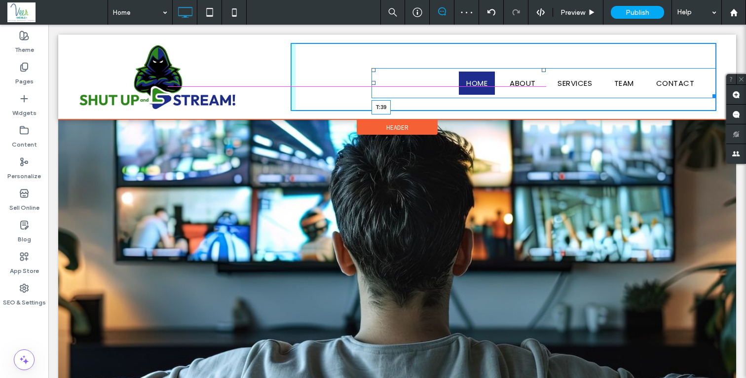
drag, startPoint x: 538, startPoint y: 69, endPoint x: 538, endPoint y: 63, distance: 5.9
click at [538, 68] on nav "Home About Services Team Contact T:39" at bounding box center [544, 83] width 345 height 30
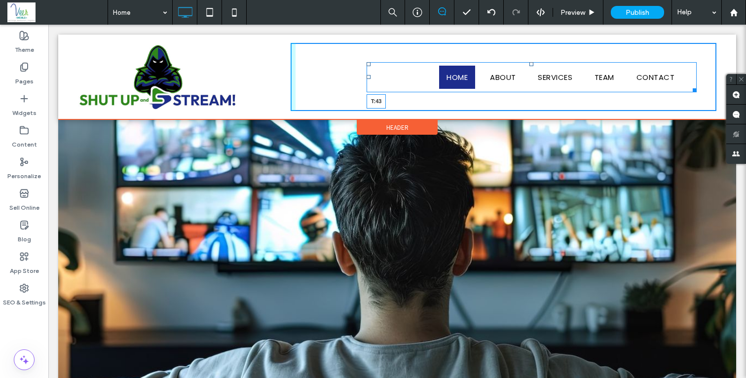
drag, startPoint x: 528, startPoint y: 65, endPoint x: 575, endPoint y: 95, distance: 56.3
click at [530, 66] on div at bounding box center [532, 64] width 4 height 4
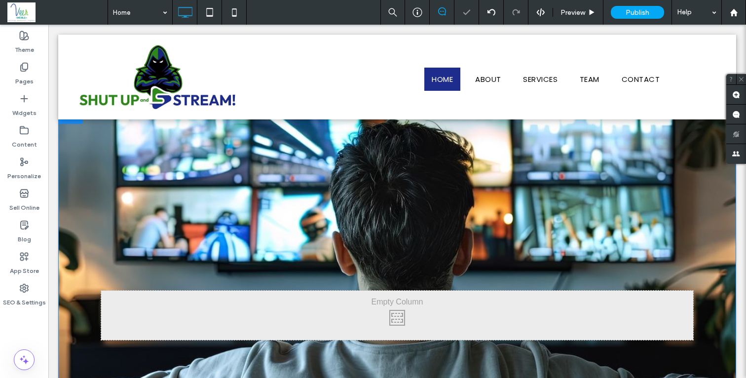
click at [99, 186] on div "Click To Paste Row + Add Section" at bounding box center [397, 315] width 678 height 415
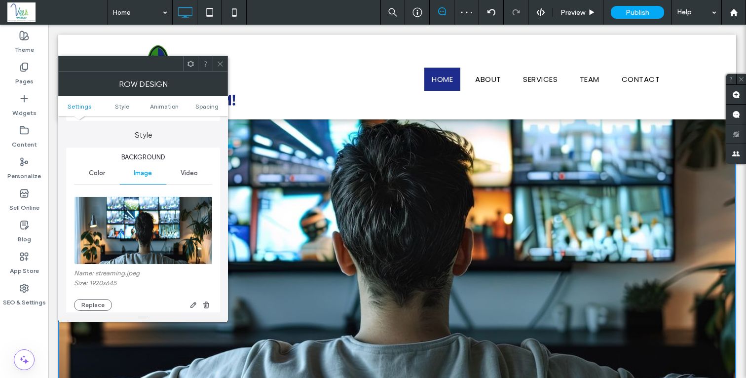
scroll to position [185, 0]
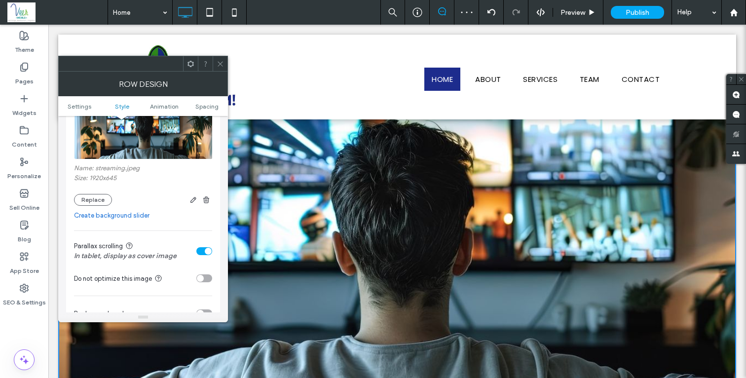
click at [202, 248] on section "Parallax scrolling In tablet, display as cover image" at bounding box center [143, 251] width 138 height 30
click at [199, 254] on div "toggle" at bounding box center [204, 251] width 16 height 8
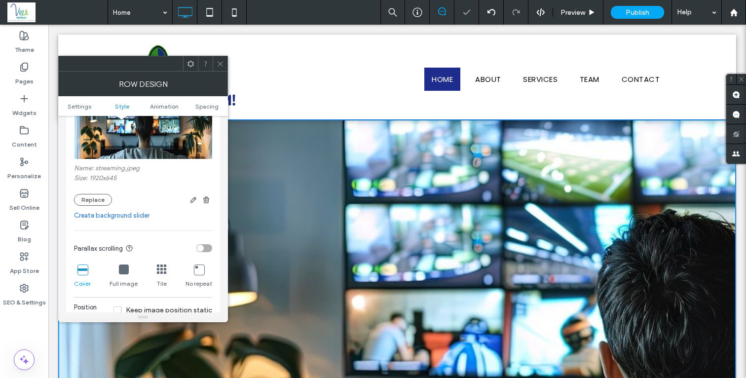
scroll to position [318, 0]
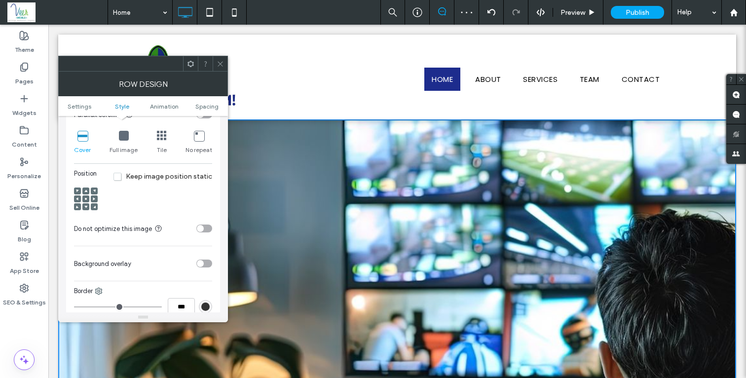
click at [88, 201] on div at bounding box center [85, 198] width 7 height 7
click at [85, 199] on icon at bounding box center [85, 198] width 3 height 3
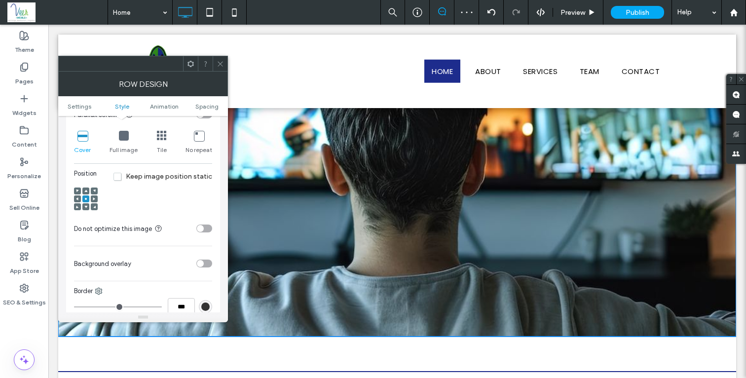
scroll to position [198, 0]
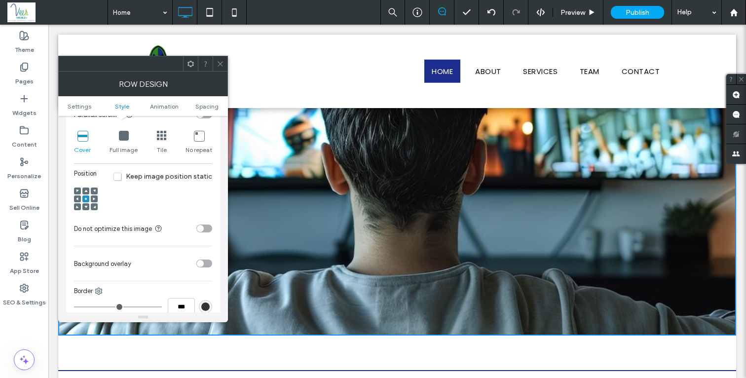
click at [224, 63] on icon at bounding box center [220, 63] width 7 height 7
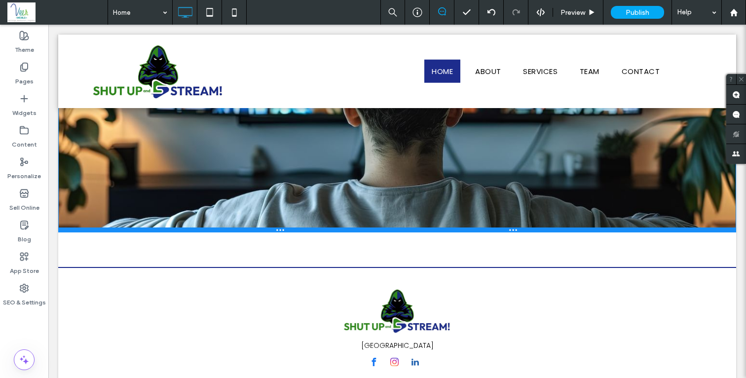
drag, startPoint x: 350, startPoint y: 332, endPoint x: 351, endPoint y: 227, distance: 104.6
click at [351, 228] on div at bounding box center [397, 230] width 678 height 5
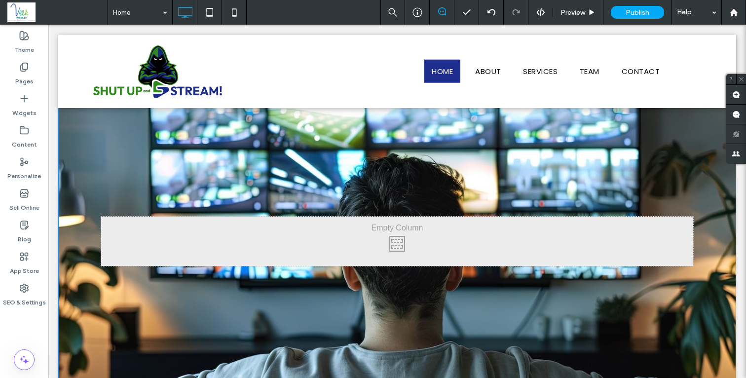
scroll to position [0, 0]
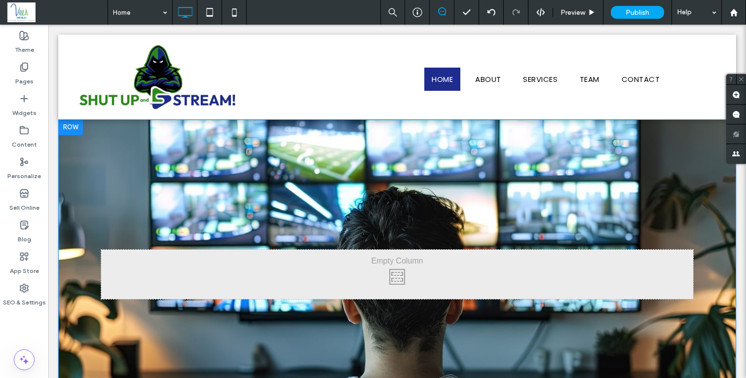
click at [71, 127] on div at bounding box center [70, 127] width 25 height 16
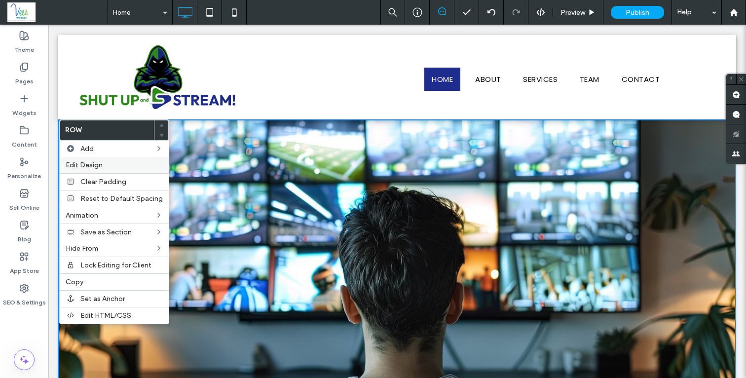
click at [88, 167] on span "Edit Design" at bounding box center [84, 165] width 37 height 8
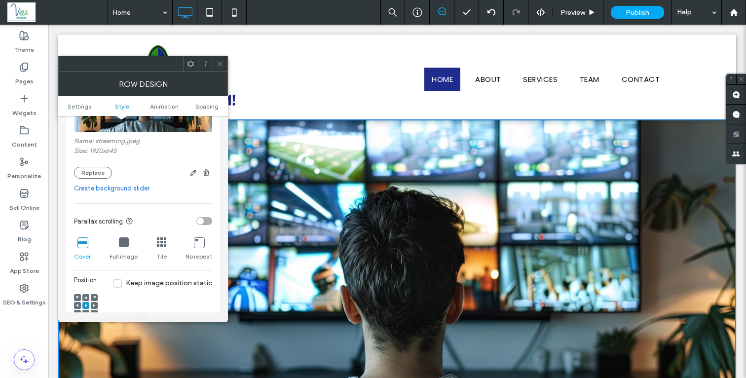
scroll to position [215, 0]
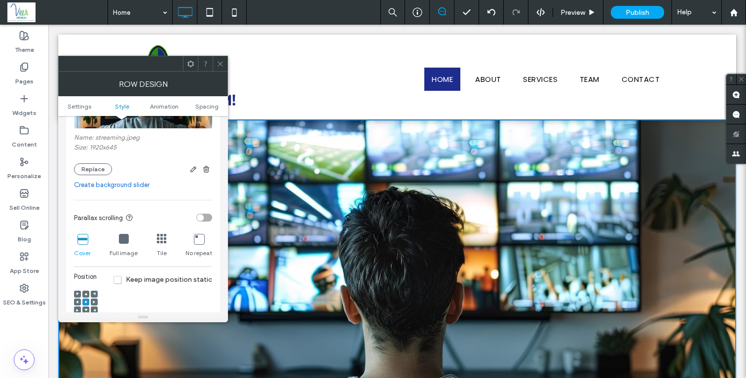
click at [89, 295] on div at bounding box center [85, 294] width 7 height 7
click at [83, 291] on div at bounding box center [86, 303] width 24 height 34
click at [88, 297] on div at bounding box center [85, 294] width 7 height 7
click at [87, 294] on icon at bounding box center [85, 294] width 3 height 3
click at [86, 294] on icon at bounding box center [85, 294] width 3 height 3
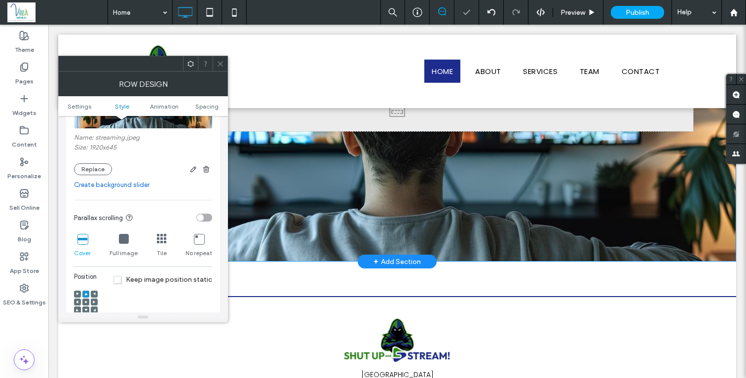
scroll to position [0, 0]
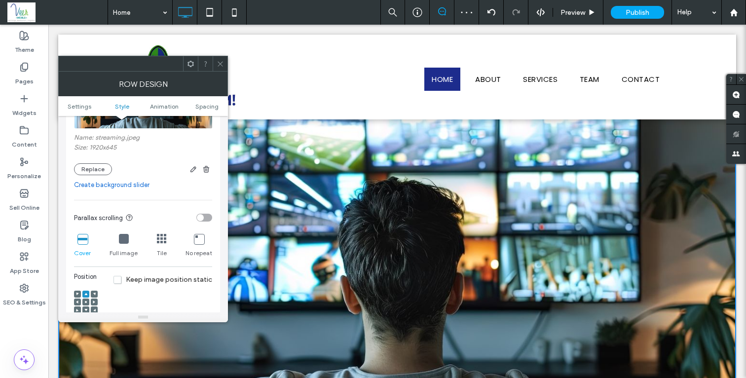
click at [223, 62] on icon at bounding box center [220, 63] width 7 height 7
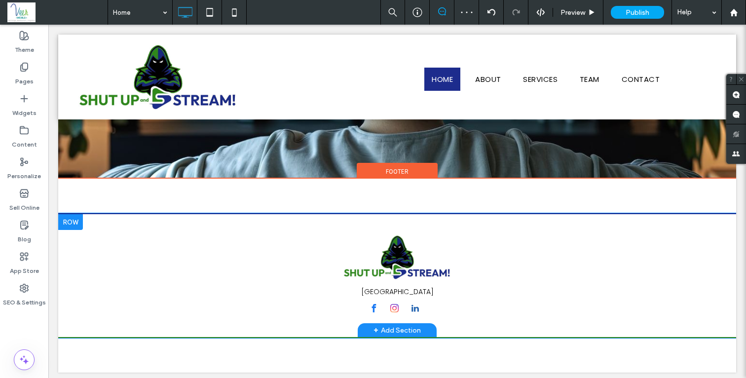
scroll to position [245, 0]
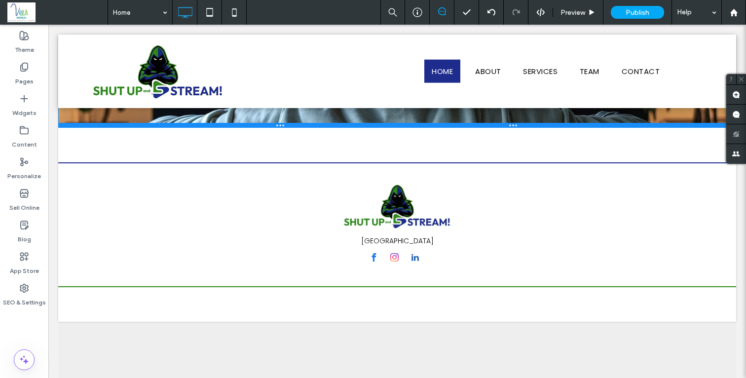
drag, startPoint x: 308, startPoint y: 173, endPoint x: 314, endPoint y: 123, distance: 50.7
click at [314, 123] on div at bounding box center [397, 125] width 678 height 5
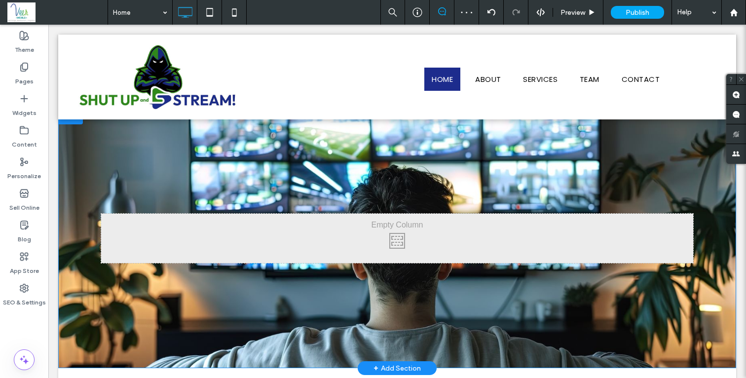
scroll to position [0, 0]
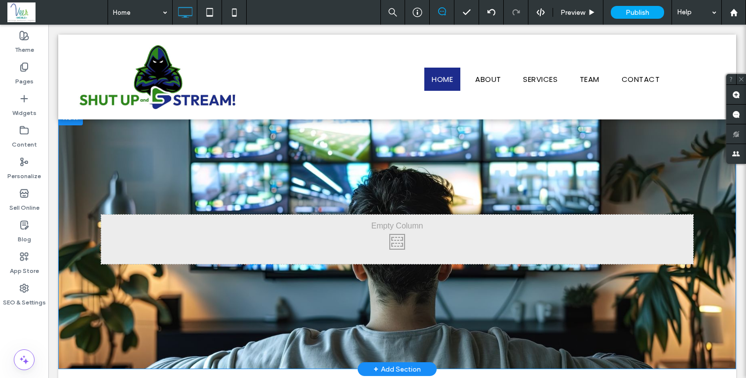
click at [206, 156] on div "Click To Paste Row + Add Section" at bounding box center [397, 240] width 678 height 260
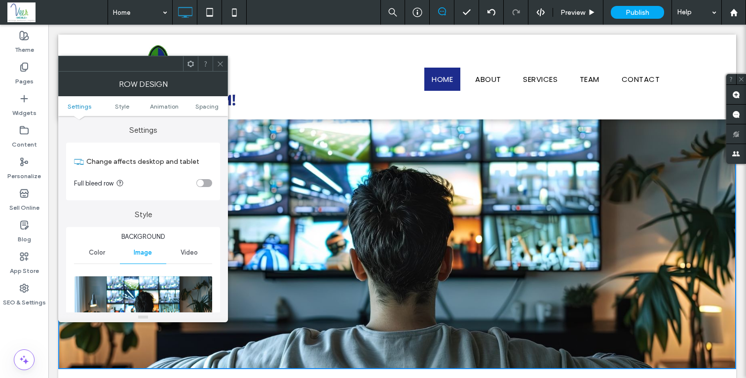
click at [205, 182] on div "toggle" at bounding box center [204, 183] width 16 height 8
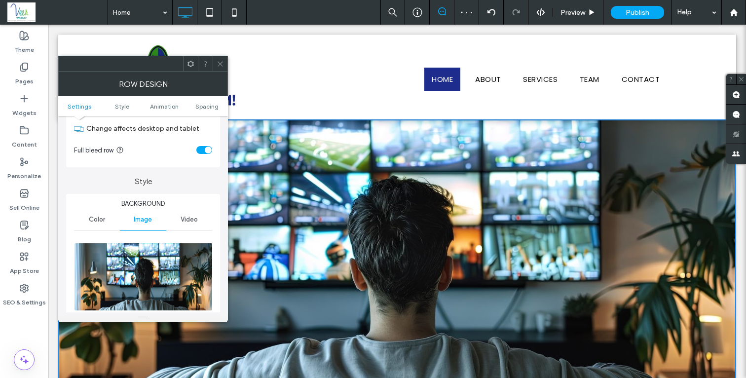
scroll to position [34, 0]
click at [221, 66] on icon at bounding box center [220, 63] width 7 height 7
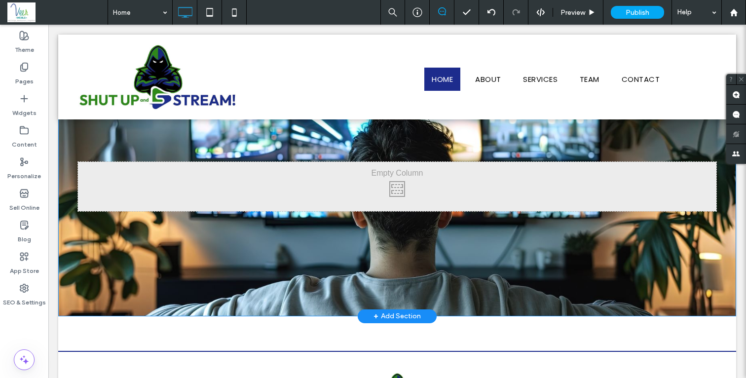
scroll to position [0, 0]
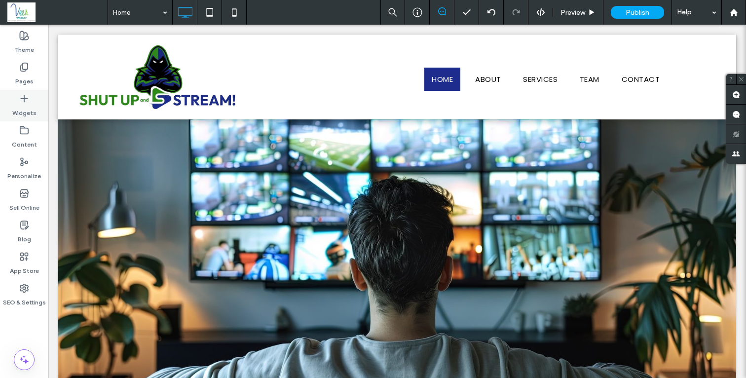
click at [33, 105] on label "Widgets" at bounding box center [24, 111] width 24 height 14
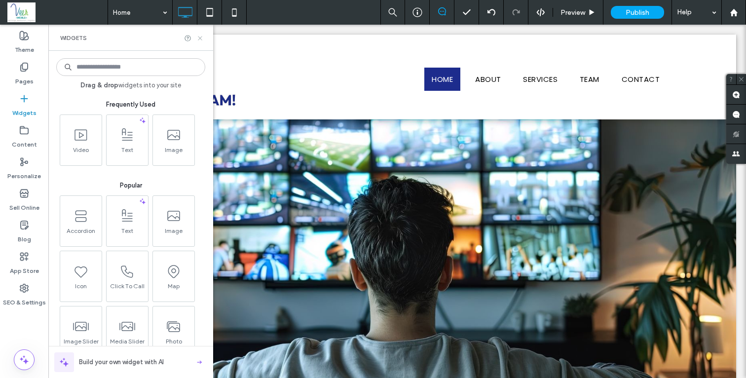
click at [198, 39] on use at bounding box center [200, 38] width 4 height 4
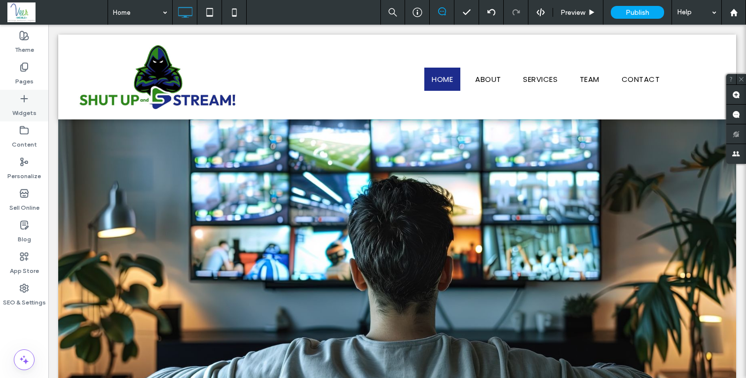
click at [21, 108] on label "Widgets" at bounding box center [24, 111] width 24 height 14
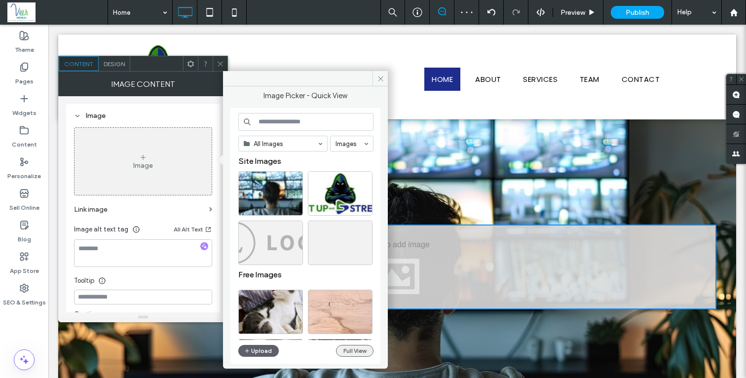
click at [349, 350] on button "Full View" at bounding box center [355, 351] width 38 height 12
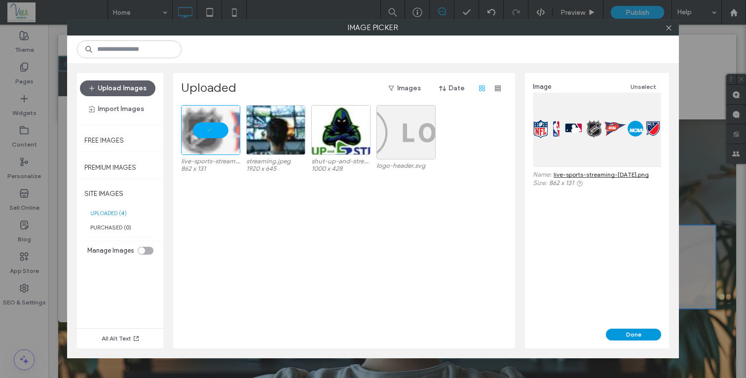
click at [635, 336] on button "Done" at bounding box center [633, 335] width 55 height 12
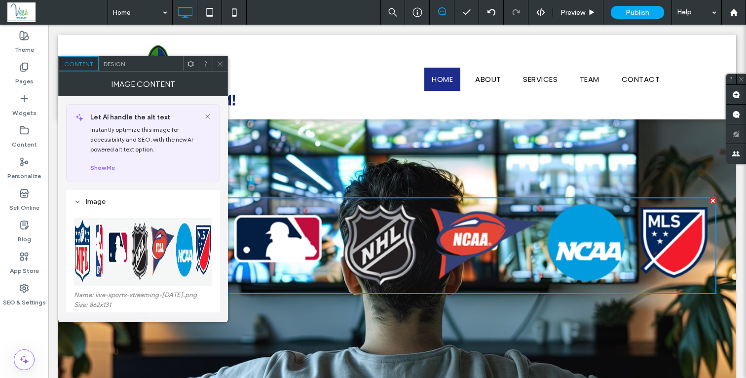
click at [223, 66] on icon at bounding box center [220, 63] width 7 height 7
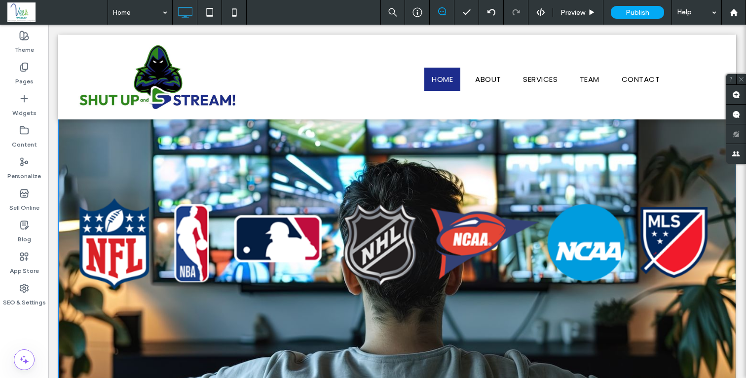
click at [97, 153] on div "Click To Paste Row + Add Section" at bounding box center [397, 245] width 678 height 307
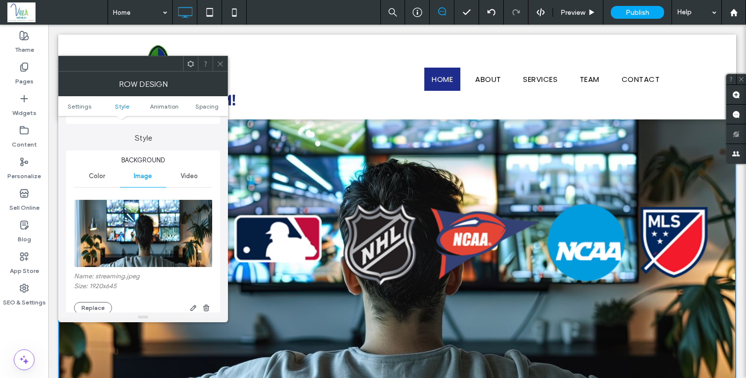
scroll to position [190, 0]
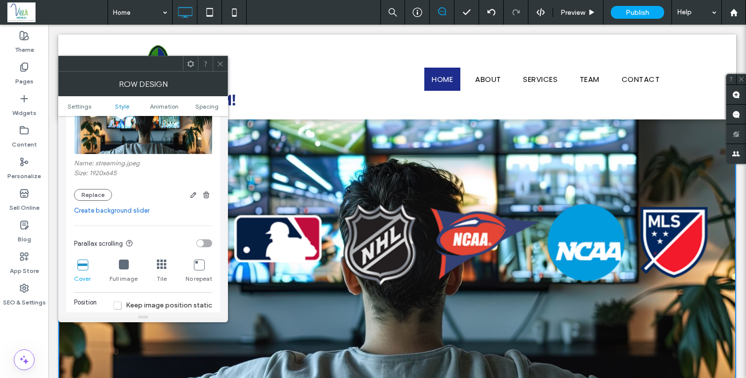
click at [212, 243] on div "Background Color Image Video Name: streaming.jpeg Size: 1920x645 Replace Create…" at bounding box center [143, 263] width 154 height 451
click at [211, 243] on div "toggle" at bounding box center [204, 243] width 16 height 8
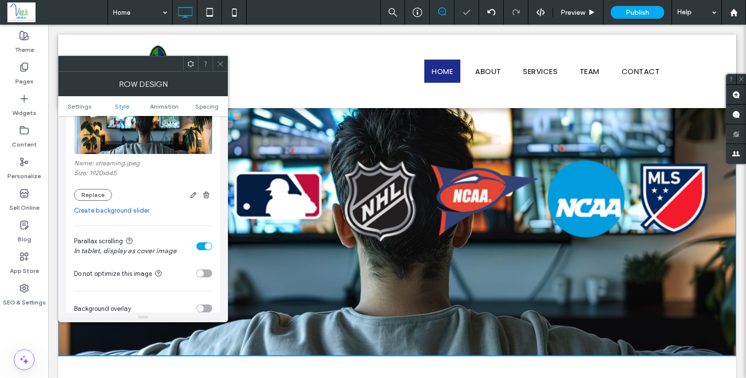
scroll to position [0, 0]
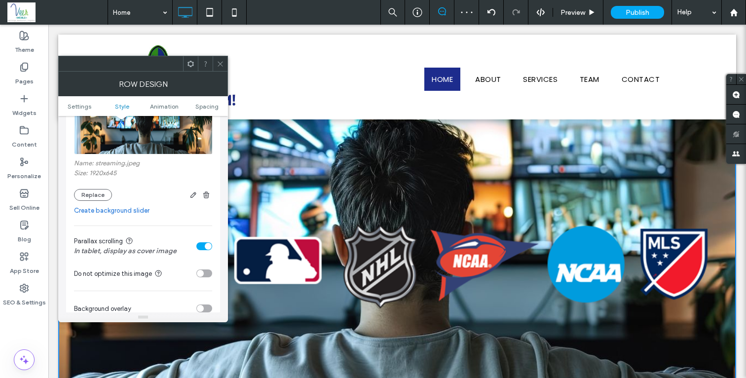
click at [222, 64] on icon at bounding box center [220, 63] width 7 height 7
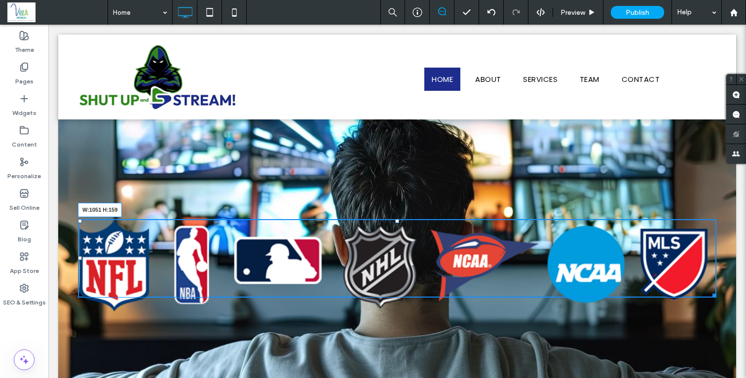
drag, startPoint x: 705, startPoint y: 313, endPoint x: 627, endPoint y: 332, distance: 80.6
click at [649, 276] on div "W:1051 H:159" at bounding box center [397, 258] width 639 height 78
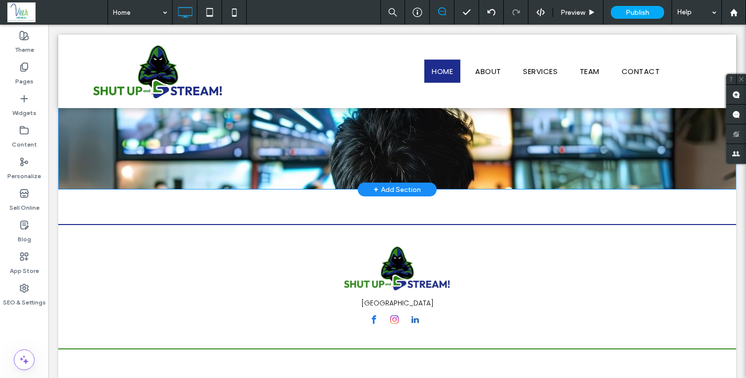
scroll to position [234, 0]
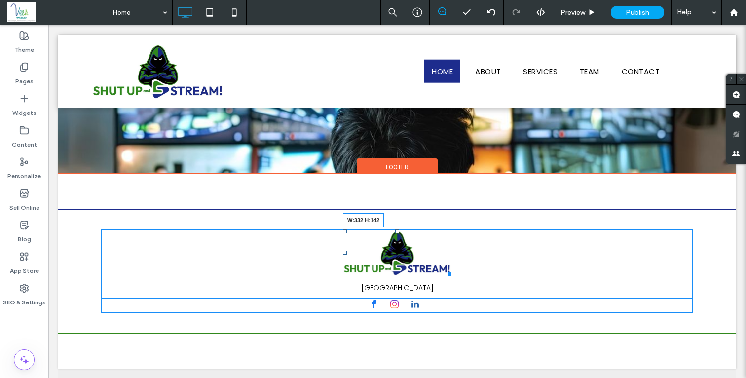
drag, startPoint x: 444, startPoint y: 271, endPoint x: 508, endPoint y: 314, distance: 77.9
click at [452, 276] on div "W:332 H:142" at bounding box center [397, 253] width 109 height 46
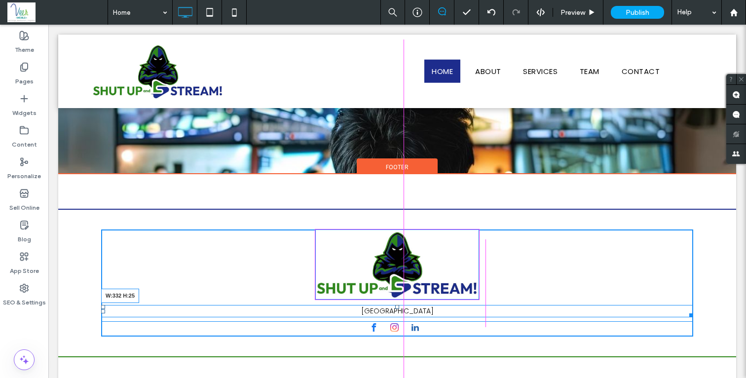
drag, startPoint x: 686, startPoint y: 315, endPoint x: 472, endPoint y: 321, distance: 213.8
click at [472, 321] on div "[GEOGRAPHIC_DATA] W:332 H:25 Click To Paste" at bounding box center [397, 283] width 592 height 107
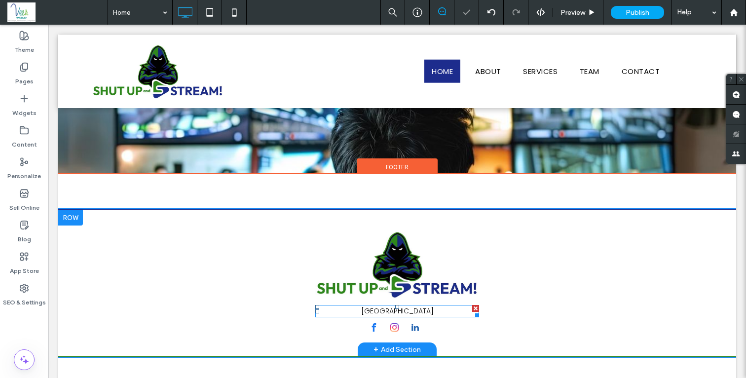
click at [375, 312] on h6 "[GEOGRAPHIC_DATA]" at bounding box center [397, 311] width 164 height 10
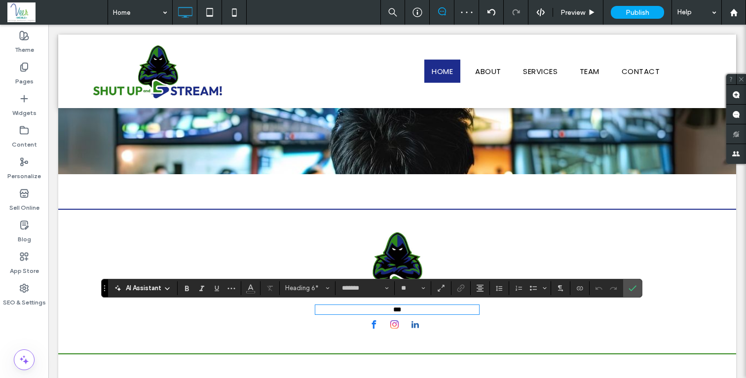
click at [379, 310] on h6 "***" at bounding box center [397, 309] width 164 height 7
click at [354, 232] on img at bounding box center [397, 265] width 164 height 70
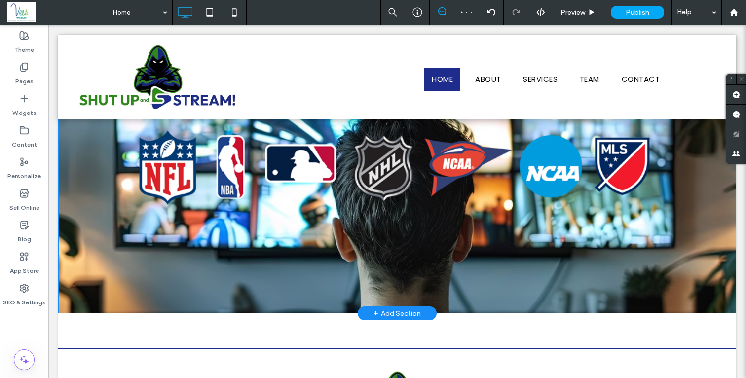
scroll to position [0, 0]
